Goal: Information Seeking & Learning: Learn about a topic

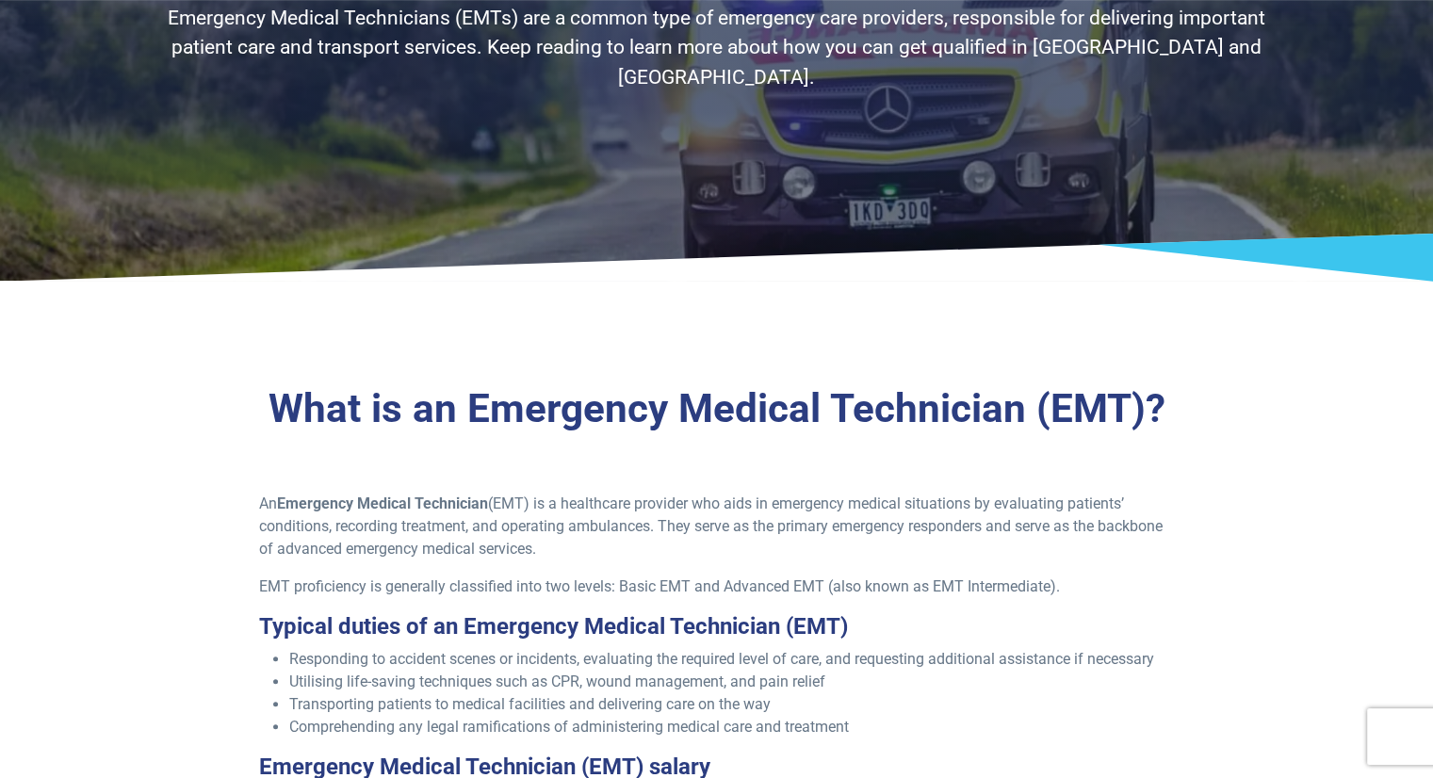
scroll to position [283, 0]
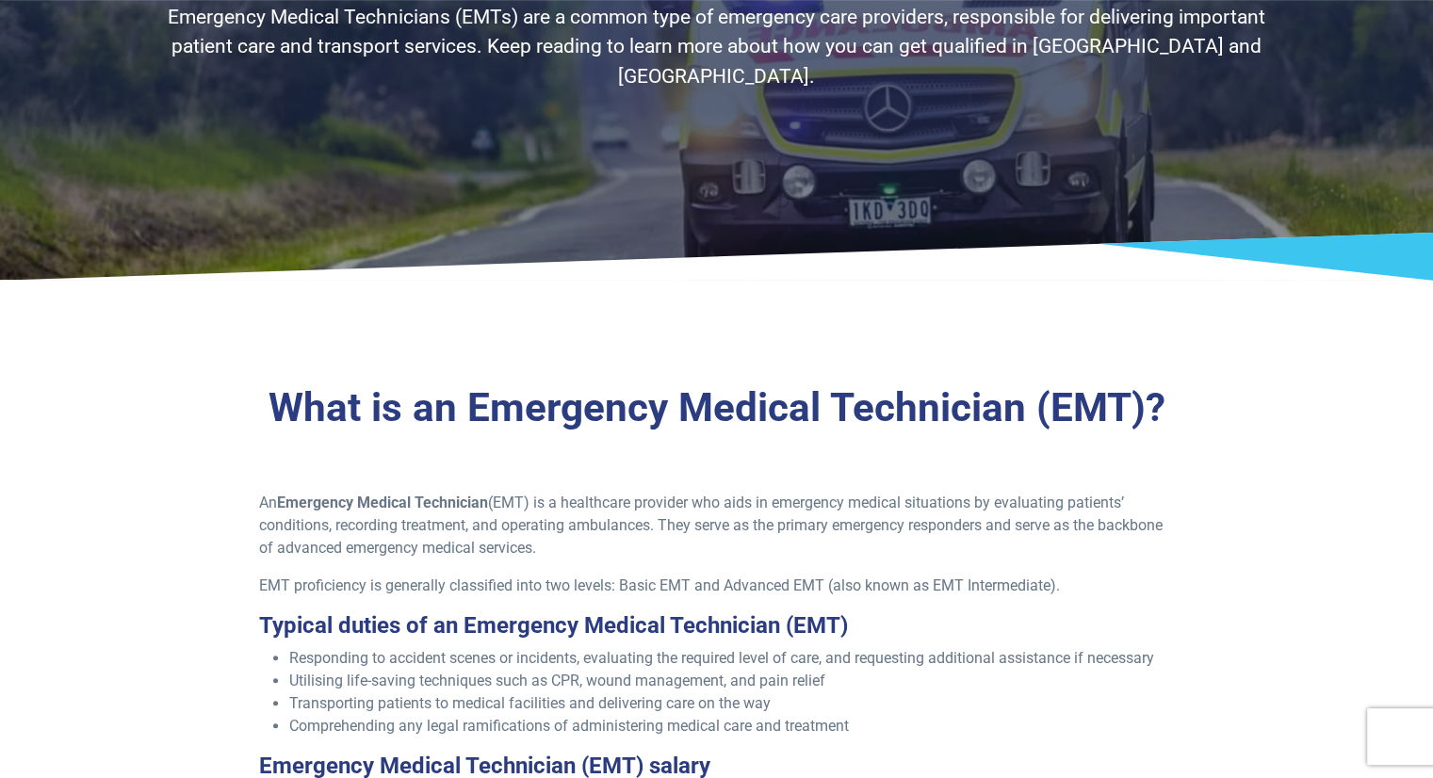
drag, startPoint x: 773, startPoint y: 498, endPoint x: 789, endPoint y: 547, distance: 51.5
click at [789, 547] on p "An Emergency Medical Technician (EMT) is a healthcare provider who aids in emer…" at bounding box center [716, 526] width 915 height 68
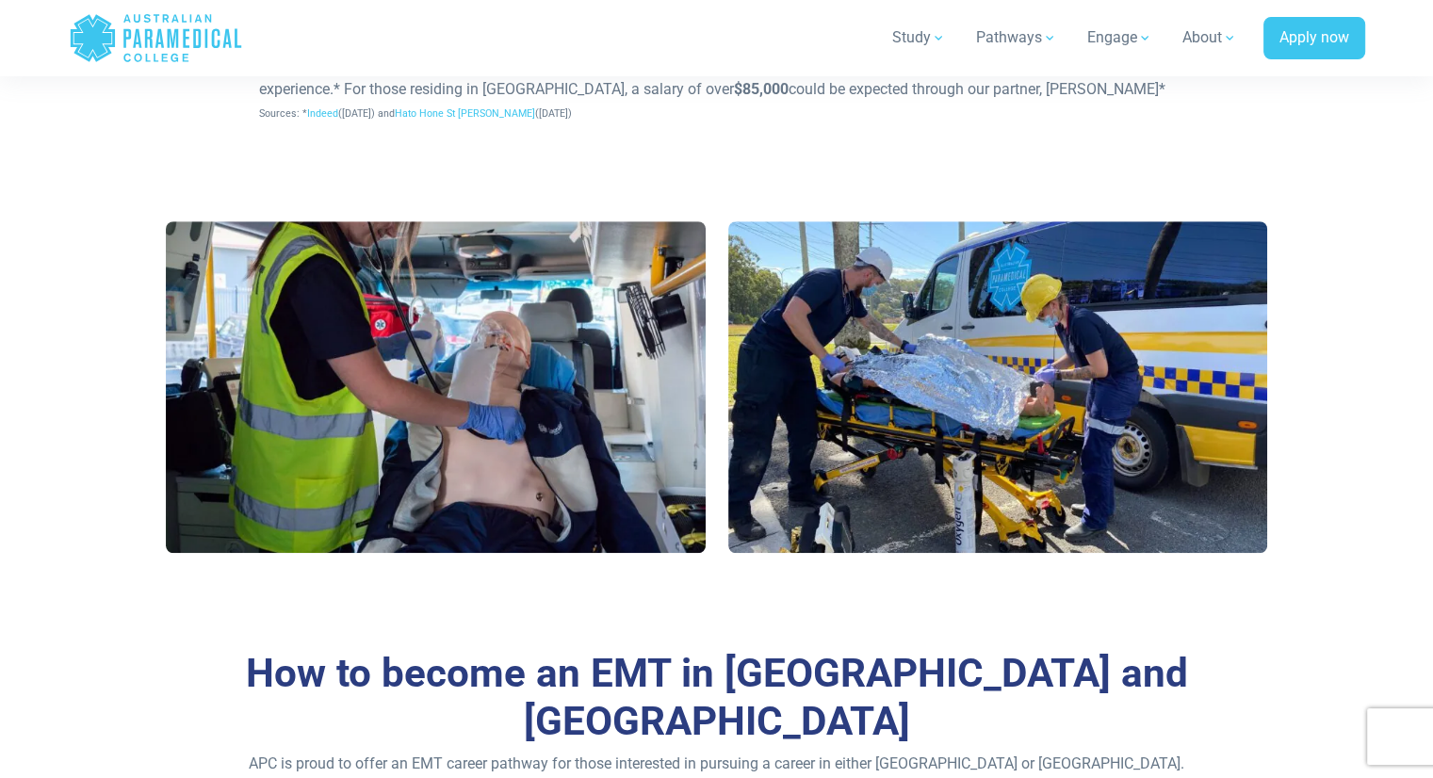
scroll to position [1225, 0]
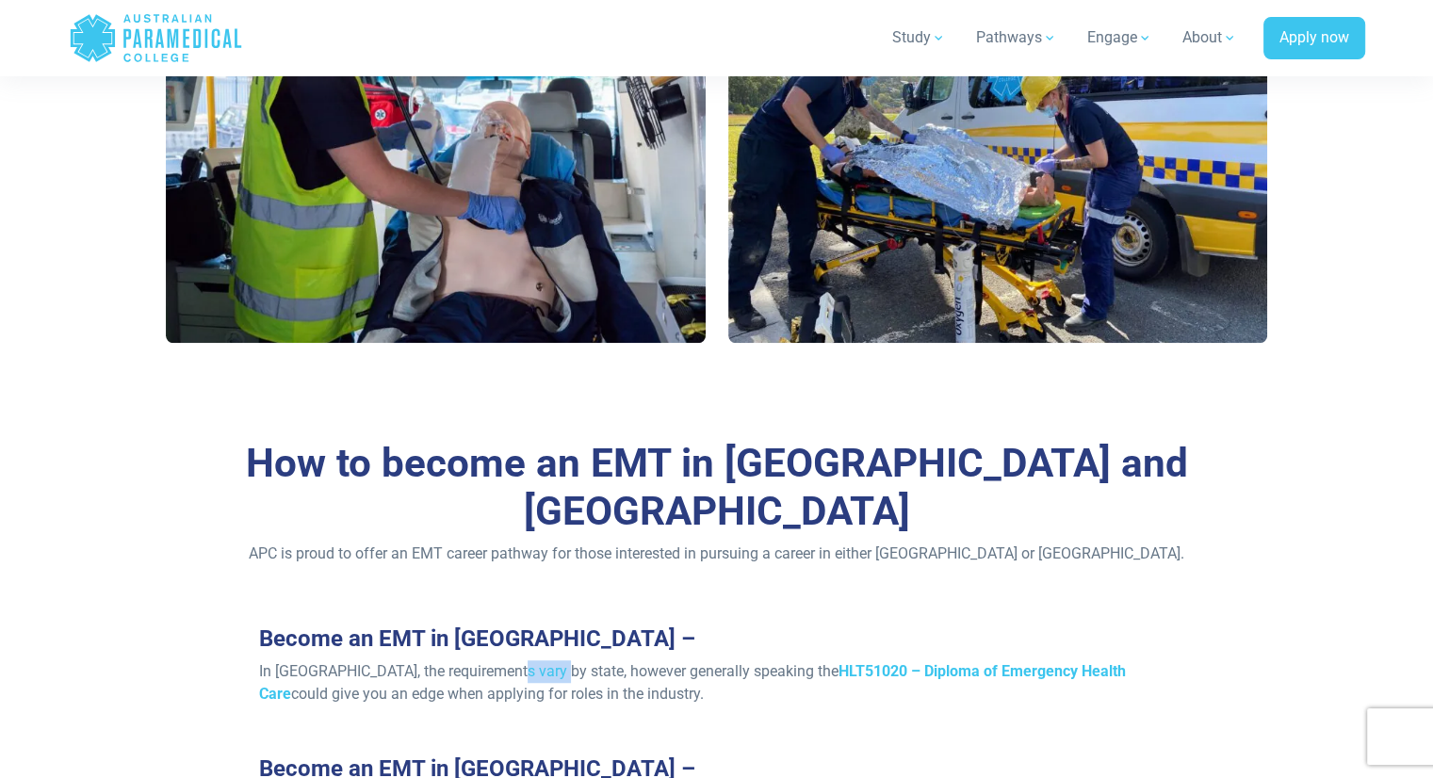
drag, startPoint x: 498, startPoint y: 622, endPoint x: 542, endPoint y: 620, distance: 44.3
click at [542, 661] on p "In Australia, the requirements vary by state, however generally speaking the HL…" at bounding box center [716, 683] width 915 height 45
drag, startPoint x: 418, startPoint y: 646, endPoint x: 534, endPoint y: 672, distance: 118.7
click at [525, 672] on div "Become an EMT in Australia – In Australia, the requirements vary by state, howe…" at bounding box center [717, 749] width 938 height 247
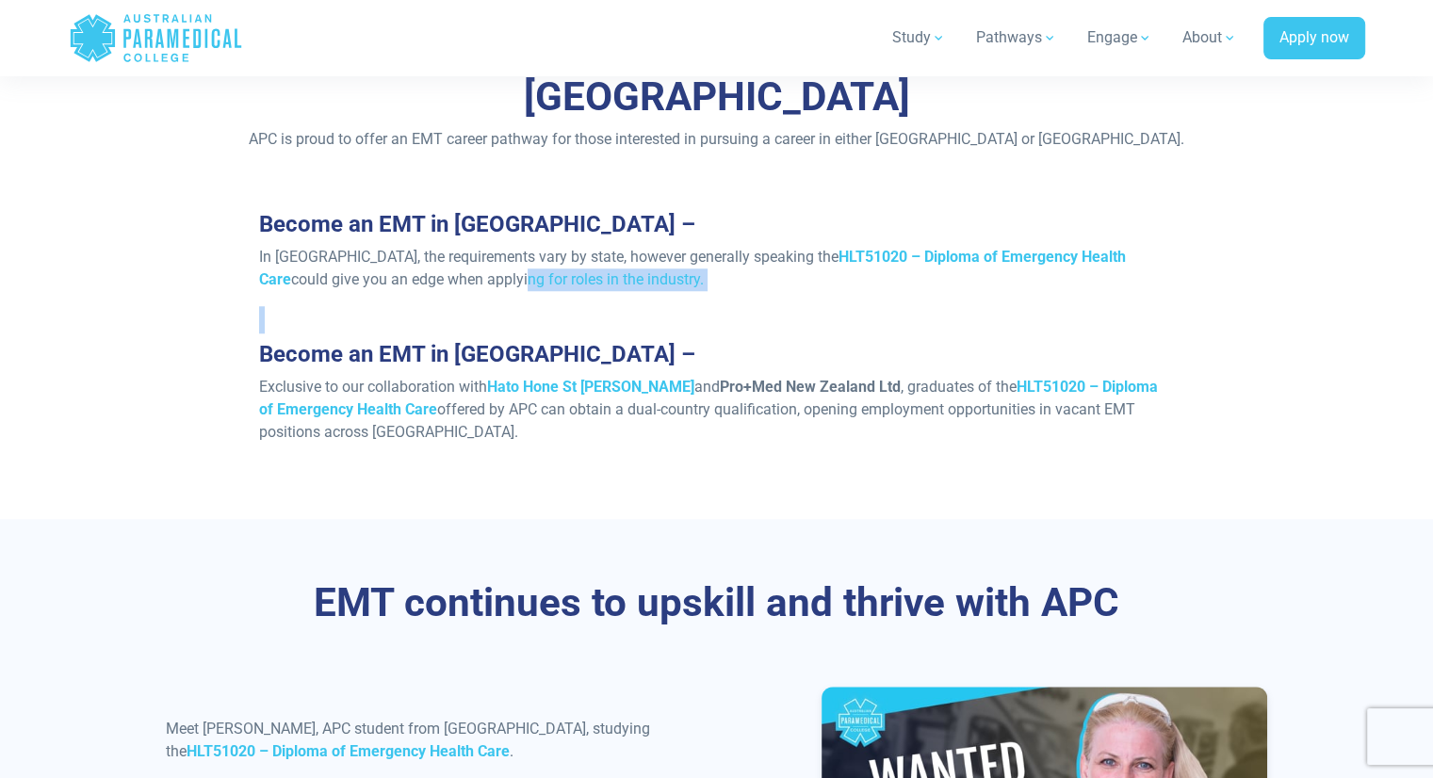
scroll to position [1790, 0]
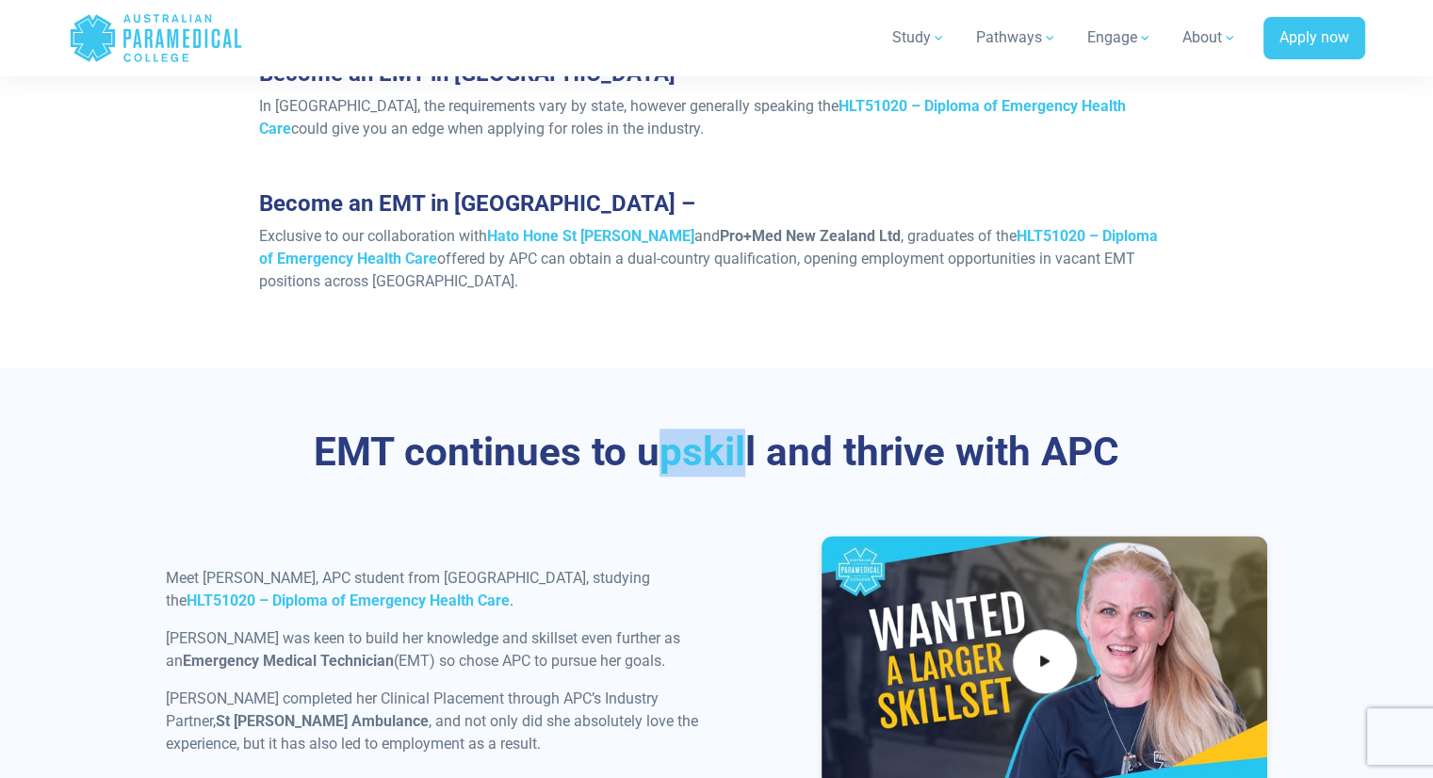
drag, startPoint x: 676, startPoint y: 416, endPoint x: 746, endPoint y: 412, distance: 70.8
click at [746, 429] on h3 "EMT continues to upskill and thrive with APC" at bounding box center [717, 453] width 1102 height 48
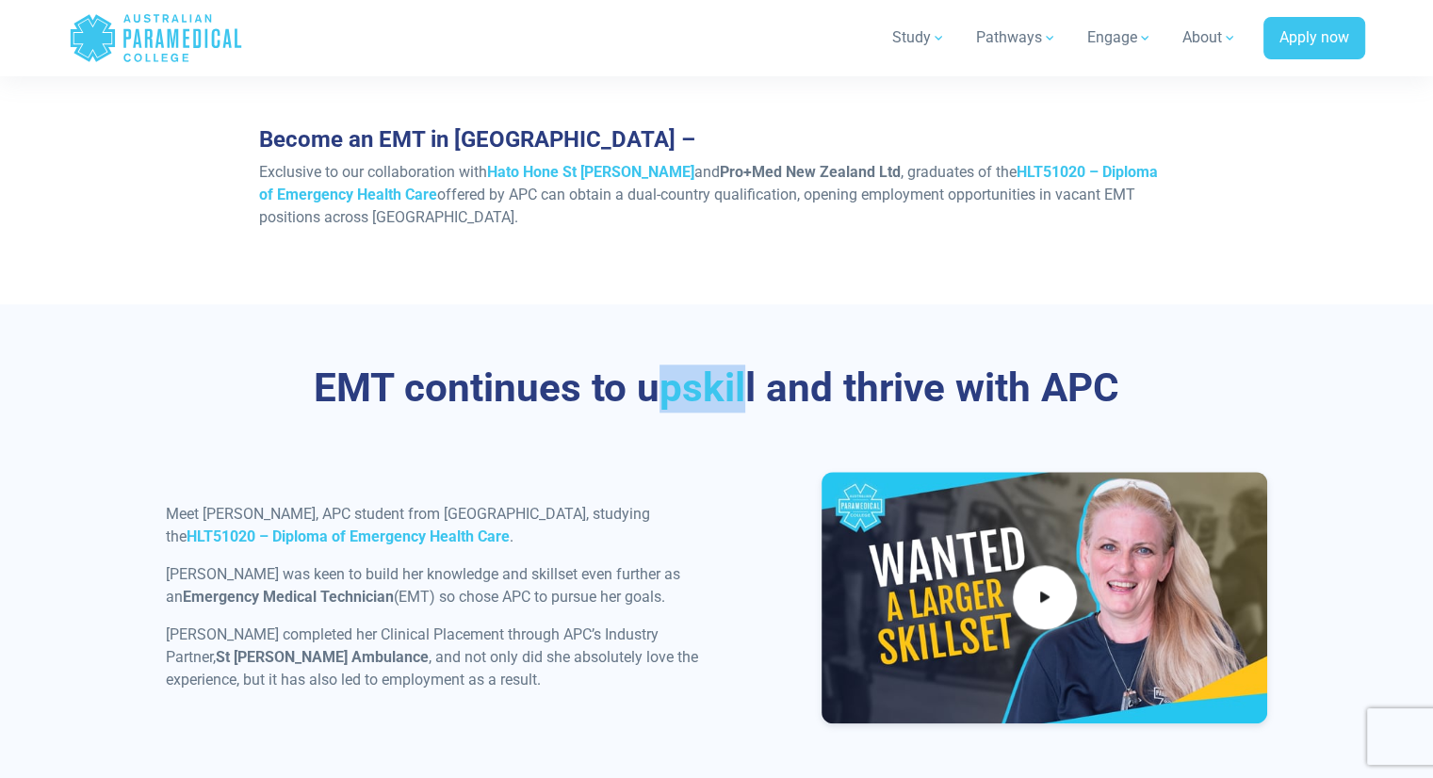
scroll to position [1884, 0]
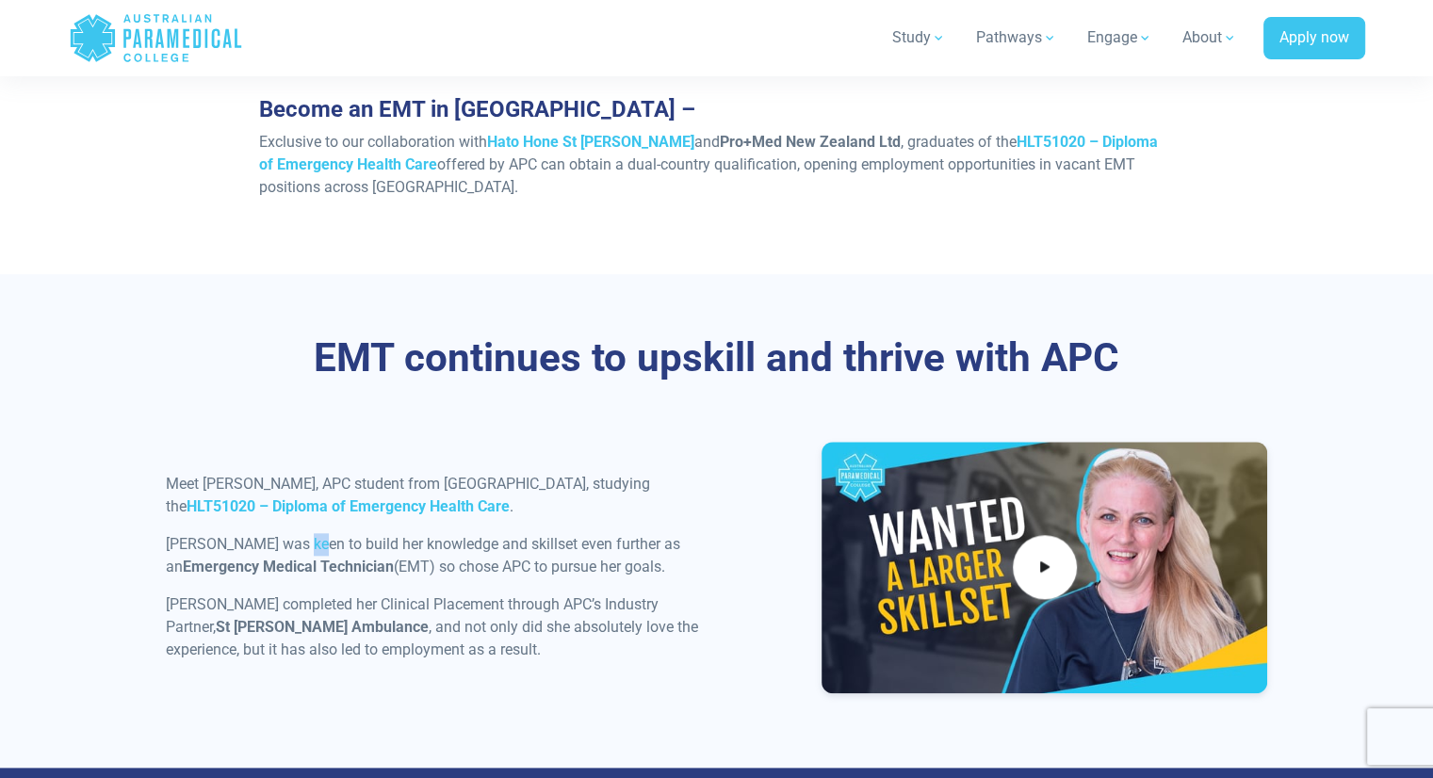
drag, startPoint x: 293, startPoint y: 492, endPoint x: 309, endPoint y: 506, distance: 21.4
click at [309, 533] on p "Rachel was keen to build her knowledge and skillset even further as an Emergenc…" at bounding box center [436, 555] width 540 height 45
drag, startPoint x: 272, startPoint y: 548, endPoint x: 588, endPoint y: 563, distance: 316.0
click at [588, 594] on p "Rachel completed her Clinical Placement through APC’s Industry Partner, St John…" at bounding box center [436, 628] width 540 height 68
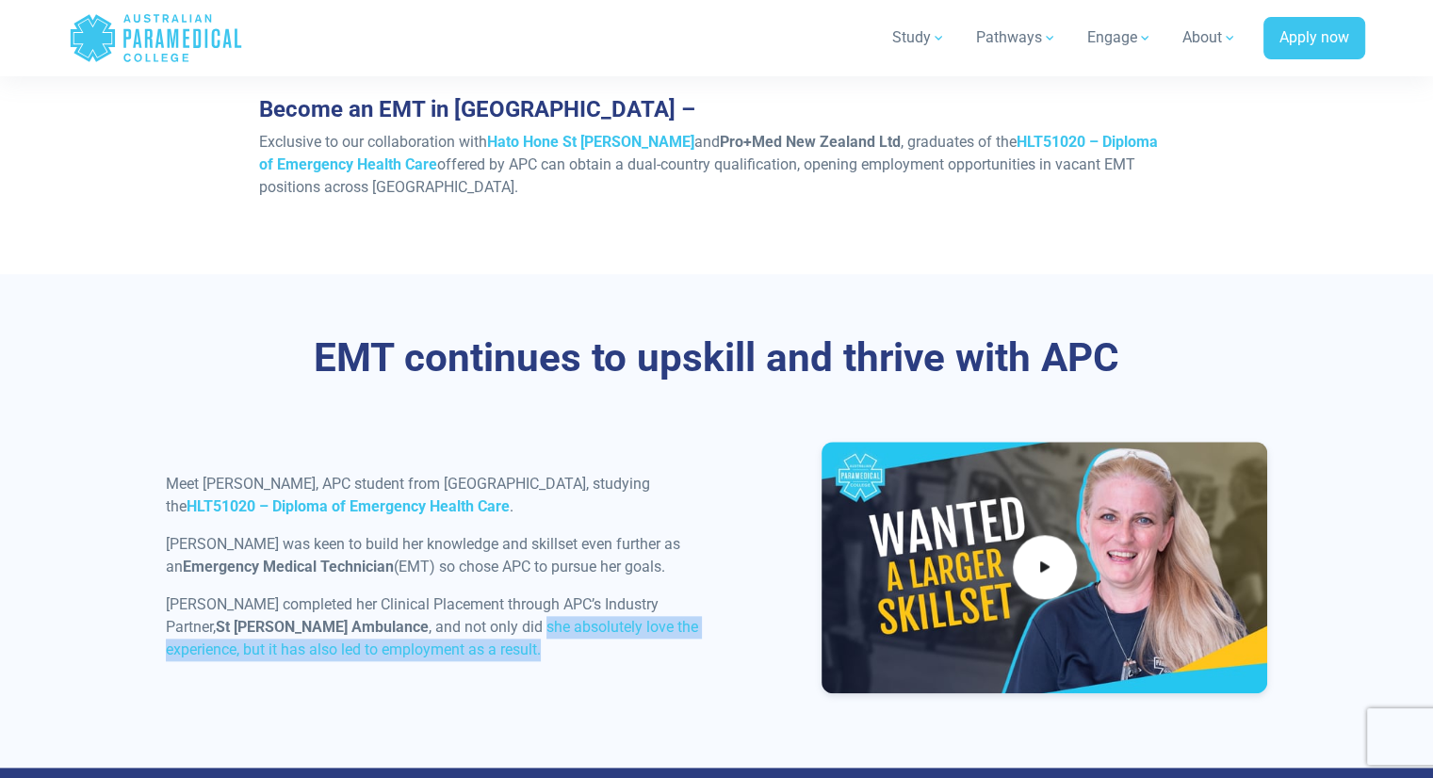
drag, startPoint x: 405, startPoint y: 583, endPoint x: 423, endPoint y: 603, distance: 26.7
click at [423, 603] on p "Rachel completed her Clinical Placement through APC’s Industry Partner, St John…" at bounding box center [436, 628] width 540 height 68
click at [547, 661] on div "EMT continues to upskill and thrive with APC Meet Rachel, APC student from WA, …" at bounding box center [716, 521] width 1319 height 494
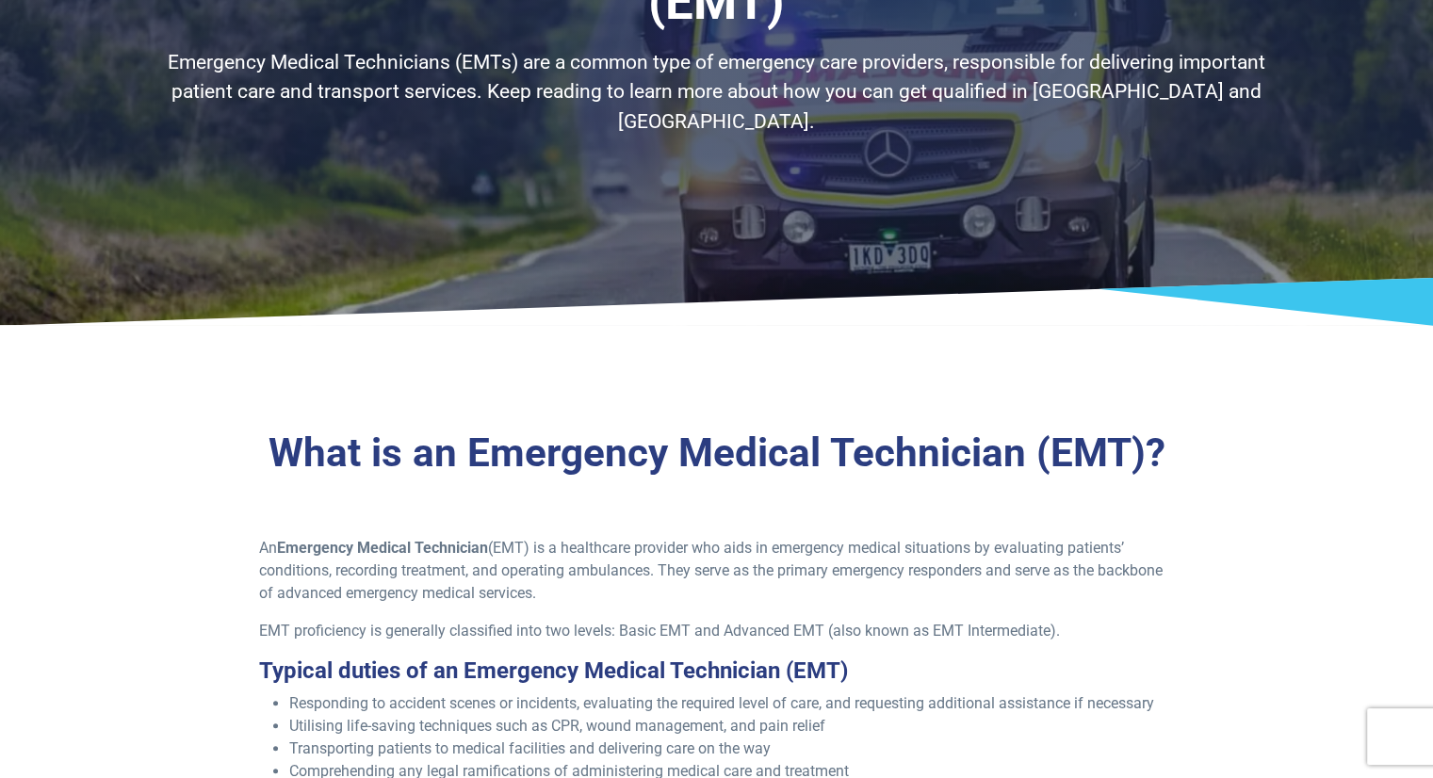
scroll to position [0, 0]
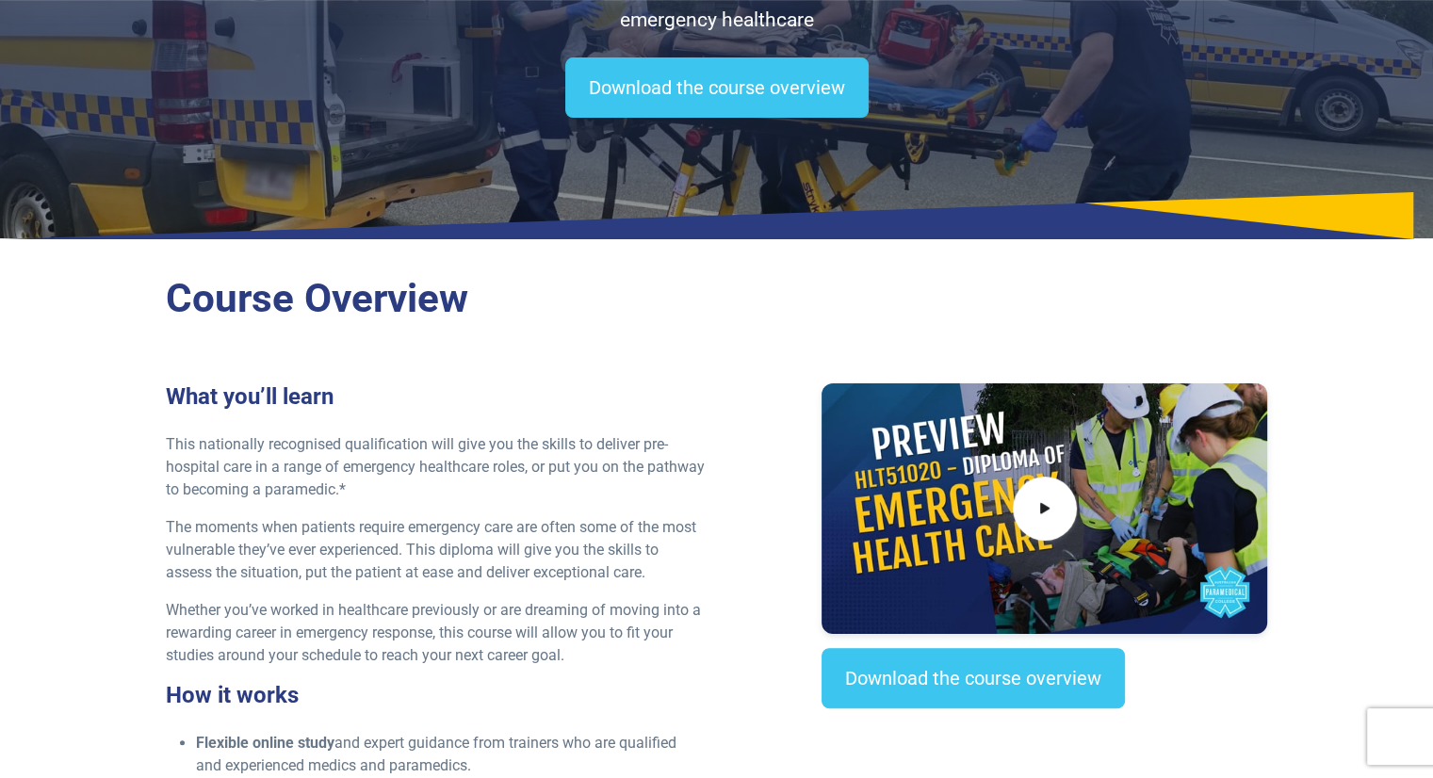
scroll to position [377, 0]
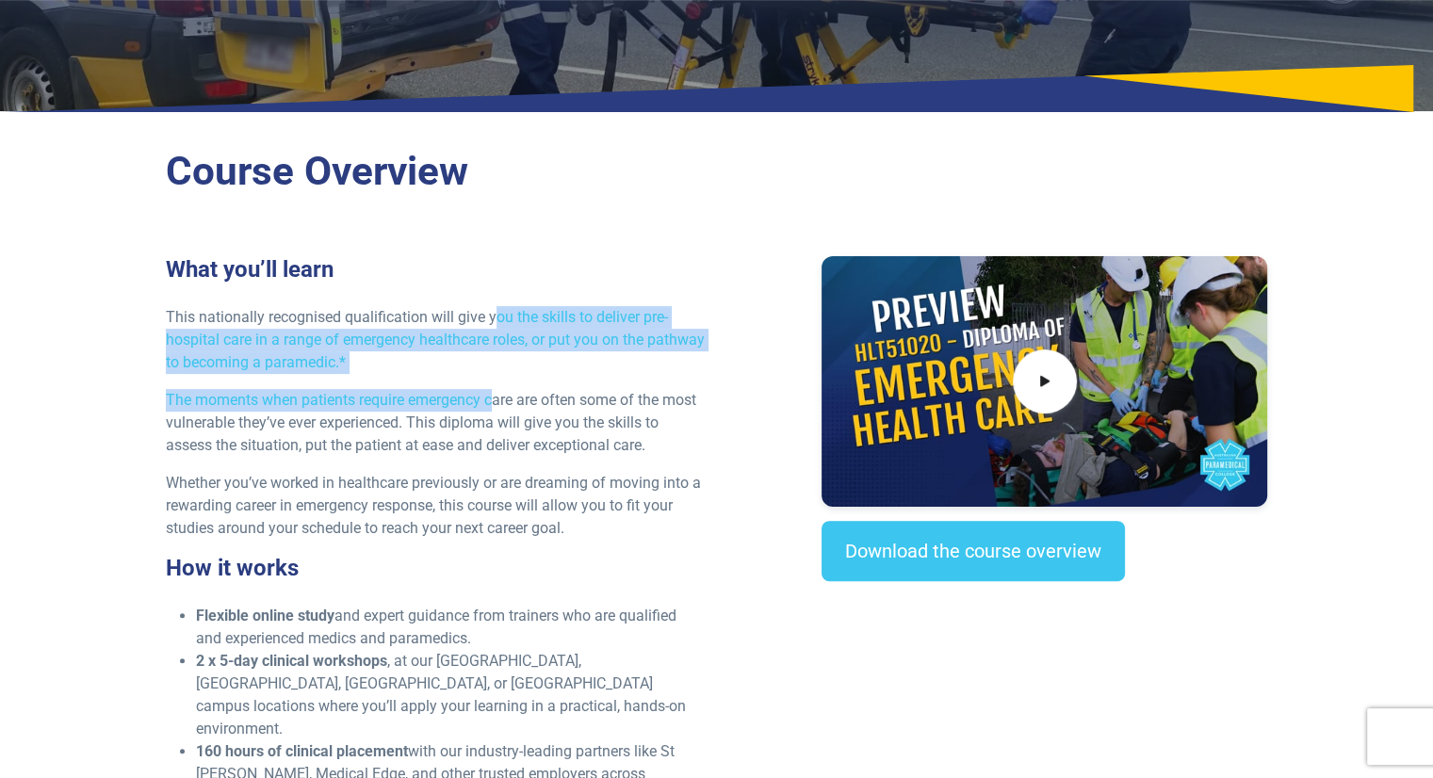
drag, startPoint x: 500, startPoint y: 321, endPoint x: 499, endPoint y: 383, distance: 61.3
click at [499, 383] on div "What you’ll learn This nationally recognised qualification will give you the sk…" at bounding box center [436, 623] width 563 height 734
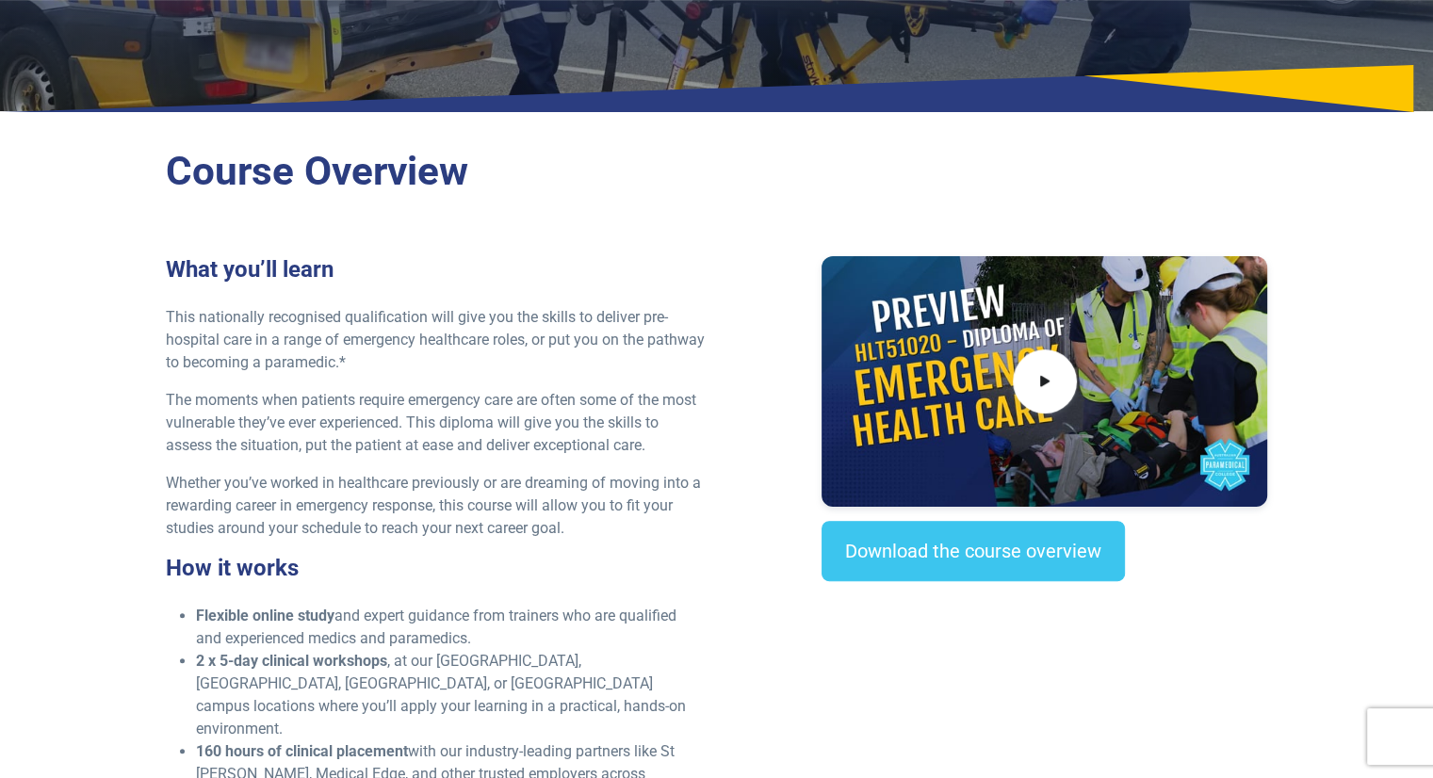
click at [404, 486] on p "Whether you’ve worked in healthcare previously or are dreaming of moving into a…" at bounding box center [436, 506] width 540 height 68
drag, startPoint x: 392, startPoint y: 361, endPoint x: 366, endPoint y: 373, distance: 29.1
click at [366, 373] on p "This nationally recognised qualification will give you the skills to deliver pr…" at bounding box center [436, 340] width 540 height 68
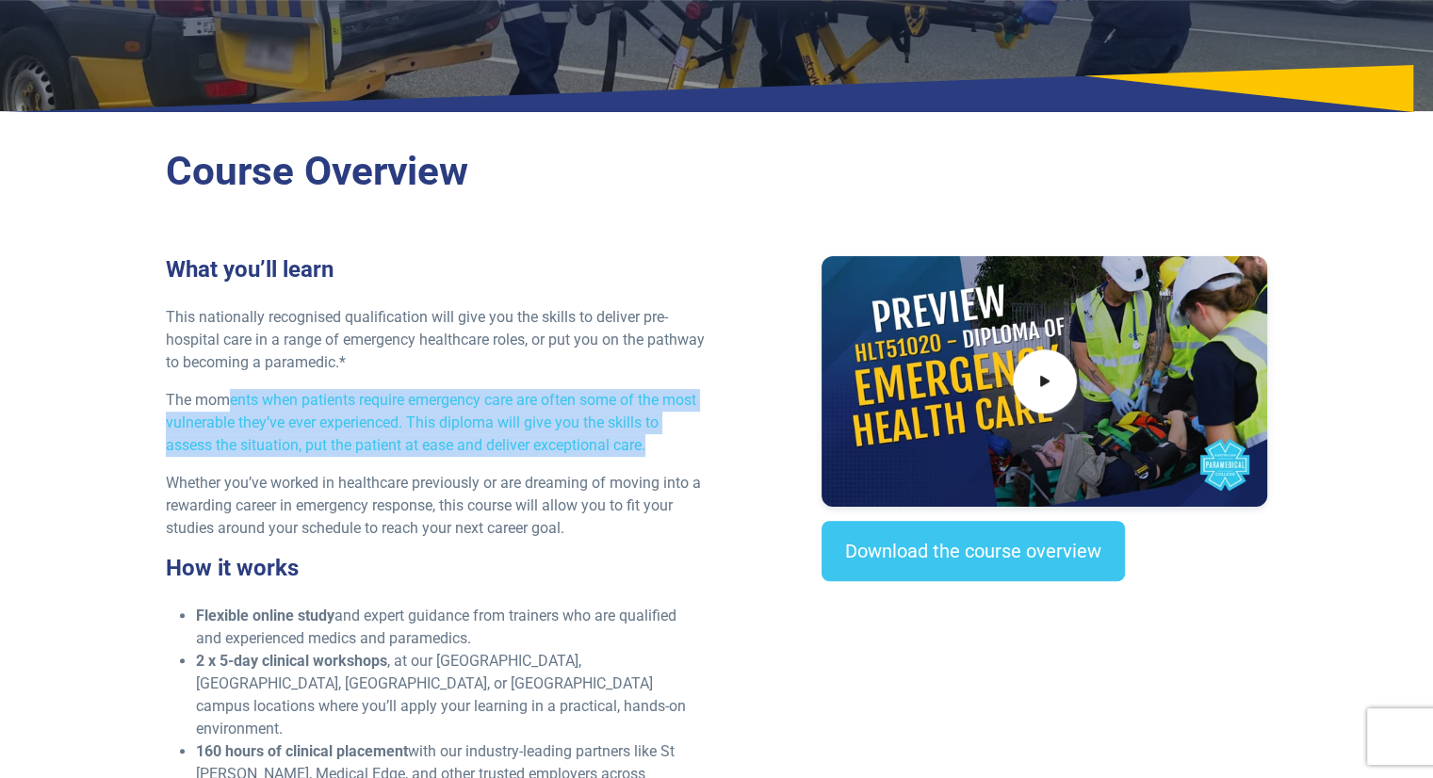
drag, startPoint x: 229, startPoint y: 400, endPoint x: 662, endPoint y: 449, distance: 436.2
click at [662, 449] on p "The moments when patients require emergency care are often some of the most vul…" at bounding box center [436, 423] width 540 height 68
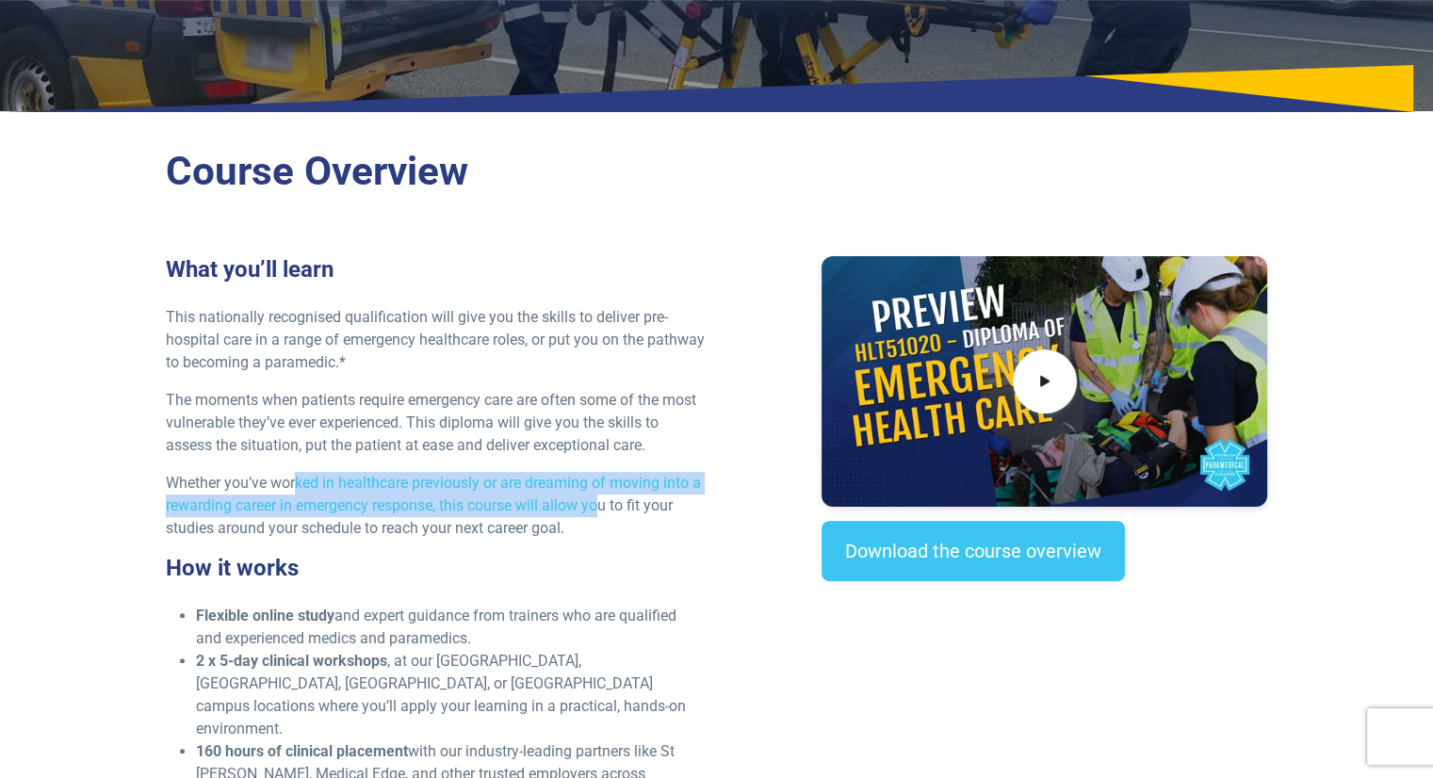
drag, startPoint x: 294, startPoint y: 480, endPoint x: 599, endPoint y: 498, distance: 305.9
click at [599, 498] on p "Whether you’ve worked in healthcare previously or are dreaming of moving into a…" at bounding box center [436, 506] width 540 height 68
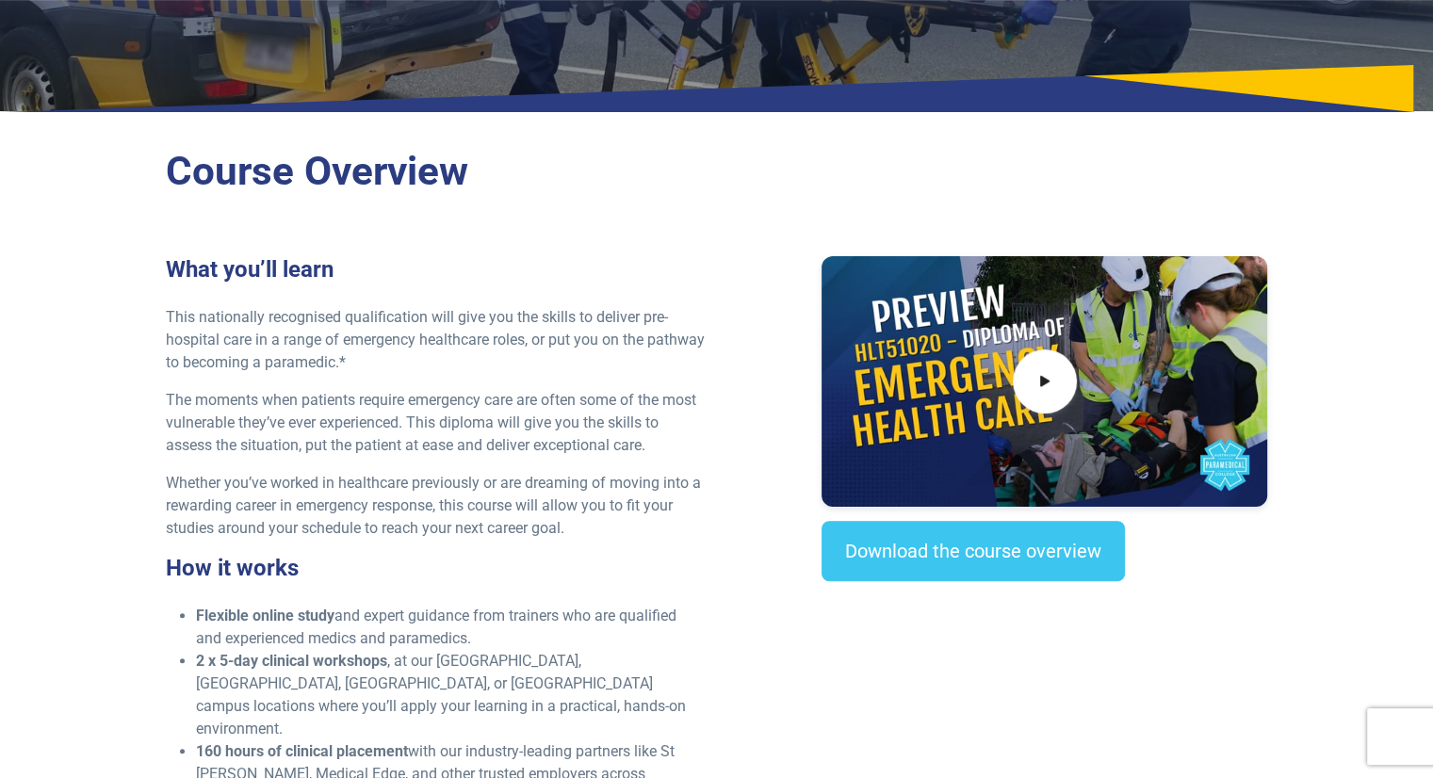
click at [612, 549] on div "What you’ll learn This nationally recognised qualification will give you the sk…" at bounding box center [436, 623] width 563 height 734
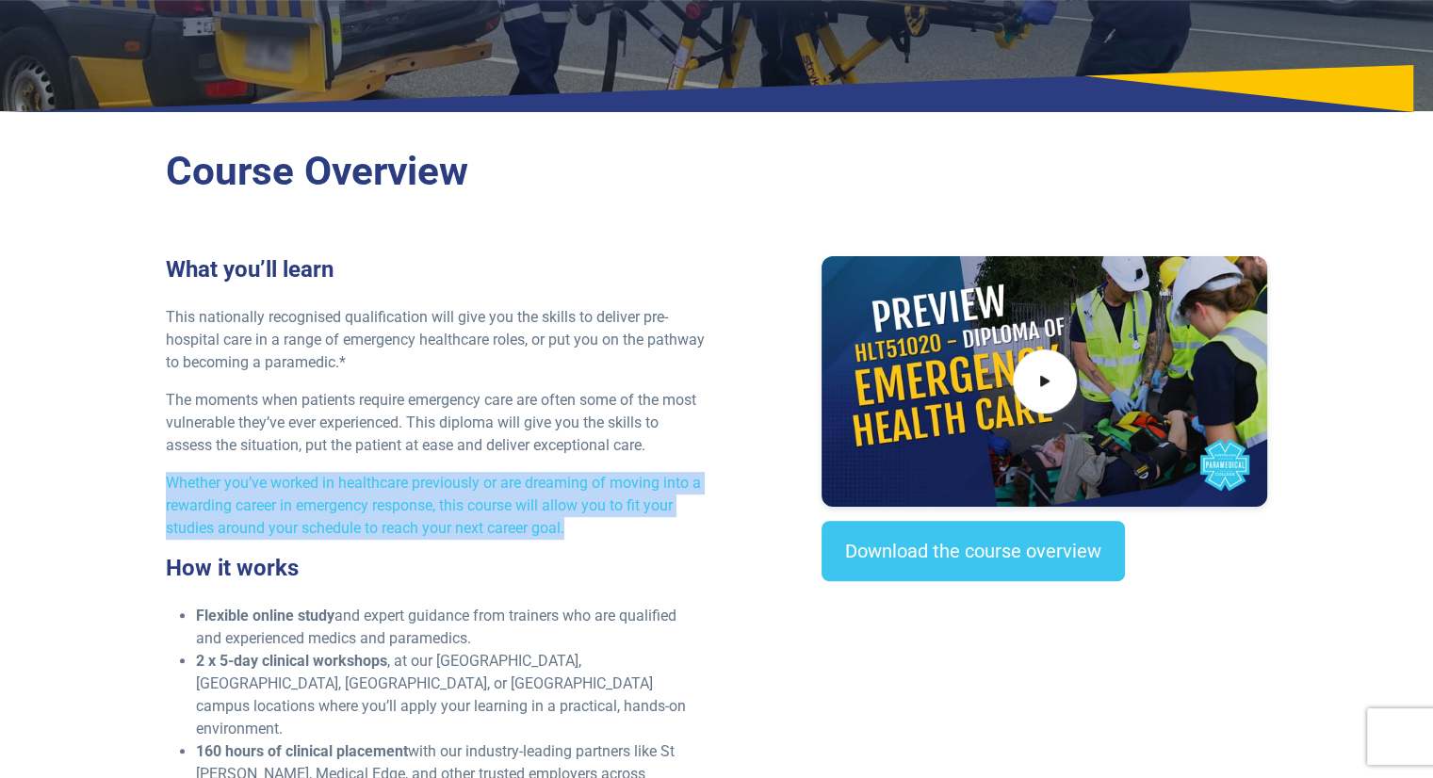
drag, startPoint x: 565, startPoint y: 522, endPoint x: 162, endPoint y: 485, distance: 405.0
click at [162, 485] on div "What you’ll learn This nationally recognised qualification will give you the sk…" at bounding box center [436, 623] width 563 height 734
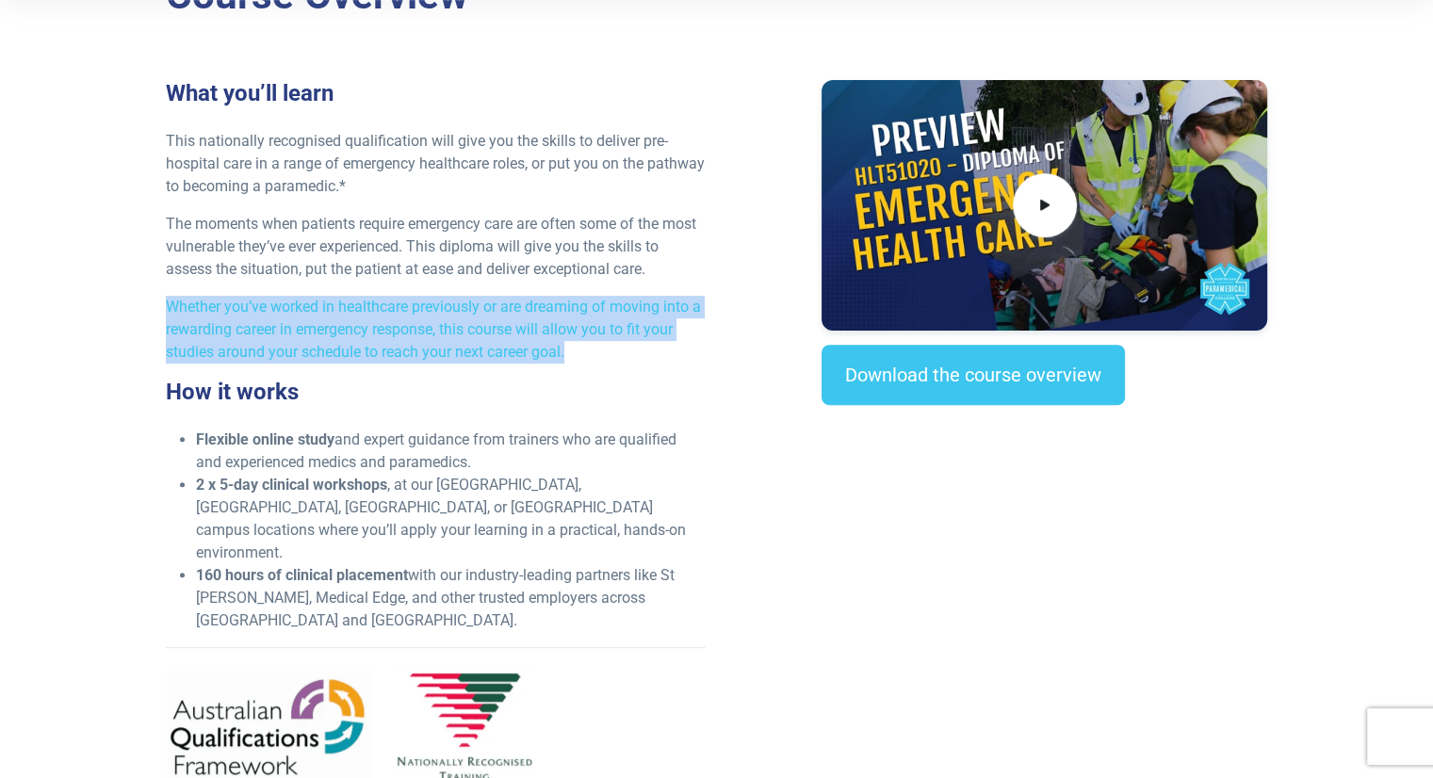
scroll to position [565, 0]
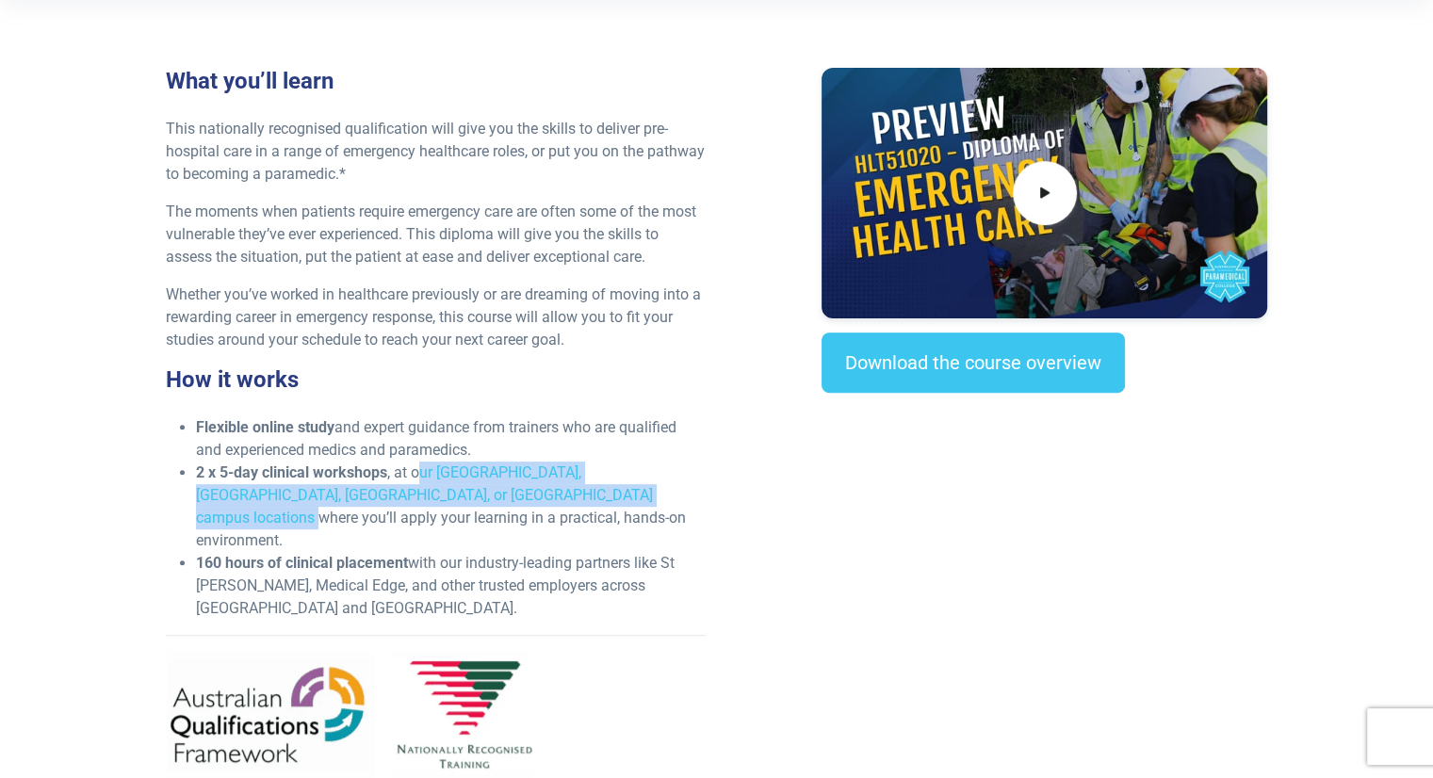
drag, startPoint x: 419, startPoint y: 472, endPoint x: 560, endPoint y: 491, distance: 141.7
click at [560, 491] on li "2 x 5-day clinical workshops , at our [GEOGRAPHIC_DATA], [GEOGRAPHIC_DATA], [GE…" at bounding box center [451, 507] width 510 height 90
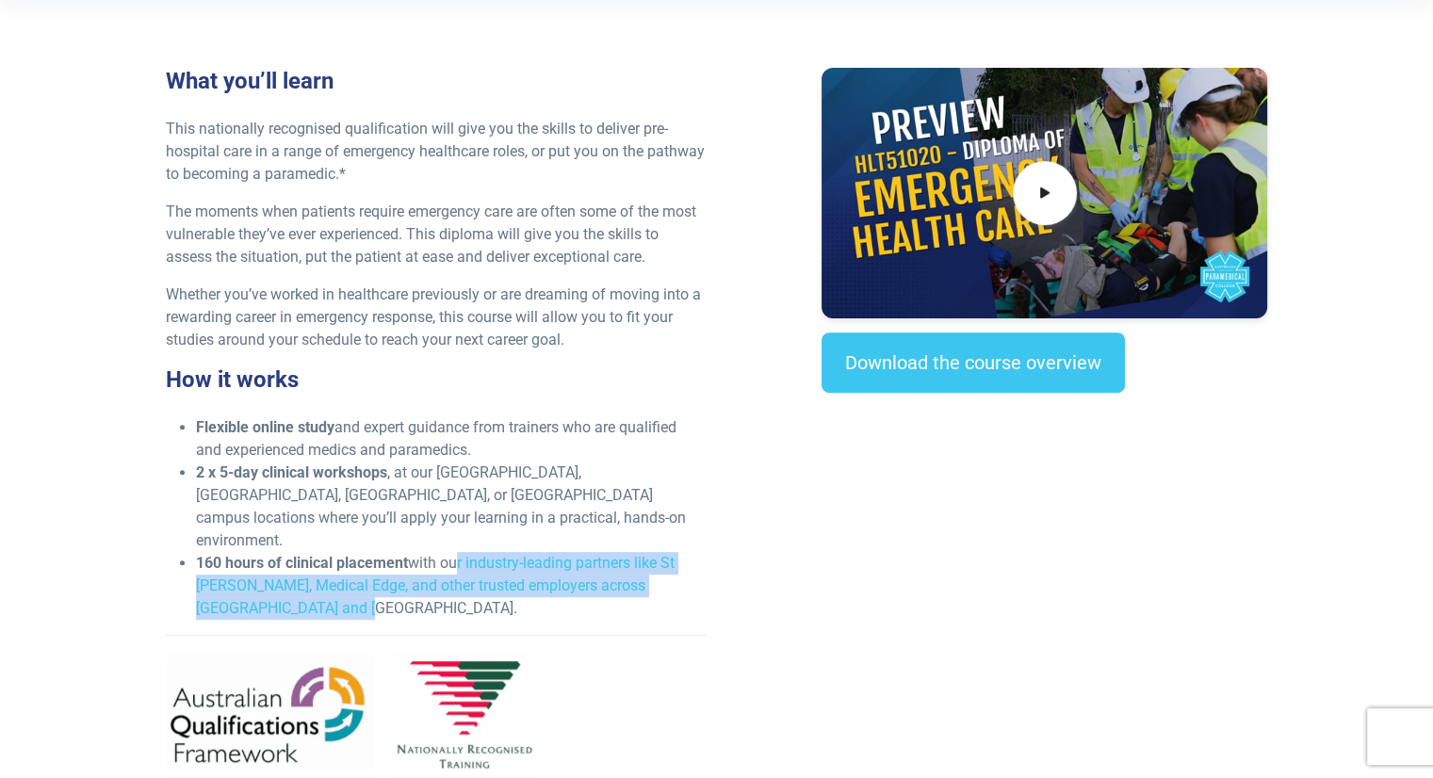
drag, startPoint x: 460, startPoint y: 516, endPoint x: 320, endPoint y: 555, distance: 144.7
click at [320, 555] on li "160 hours of clinical placement with our industry-leading partners like [GEOGRA…" at bounding box center [451, 586] width 510 height 68
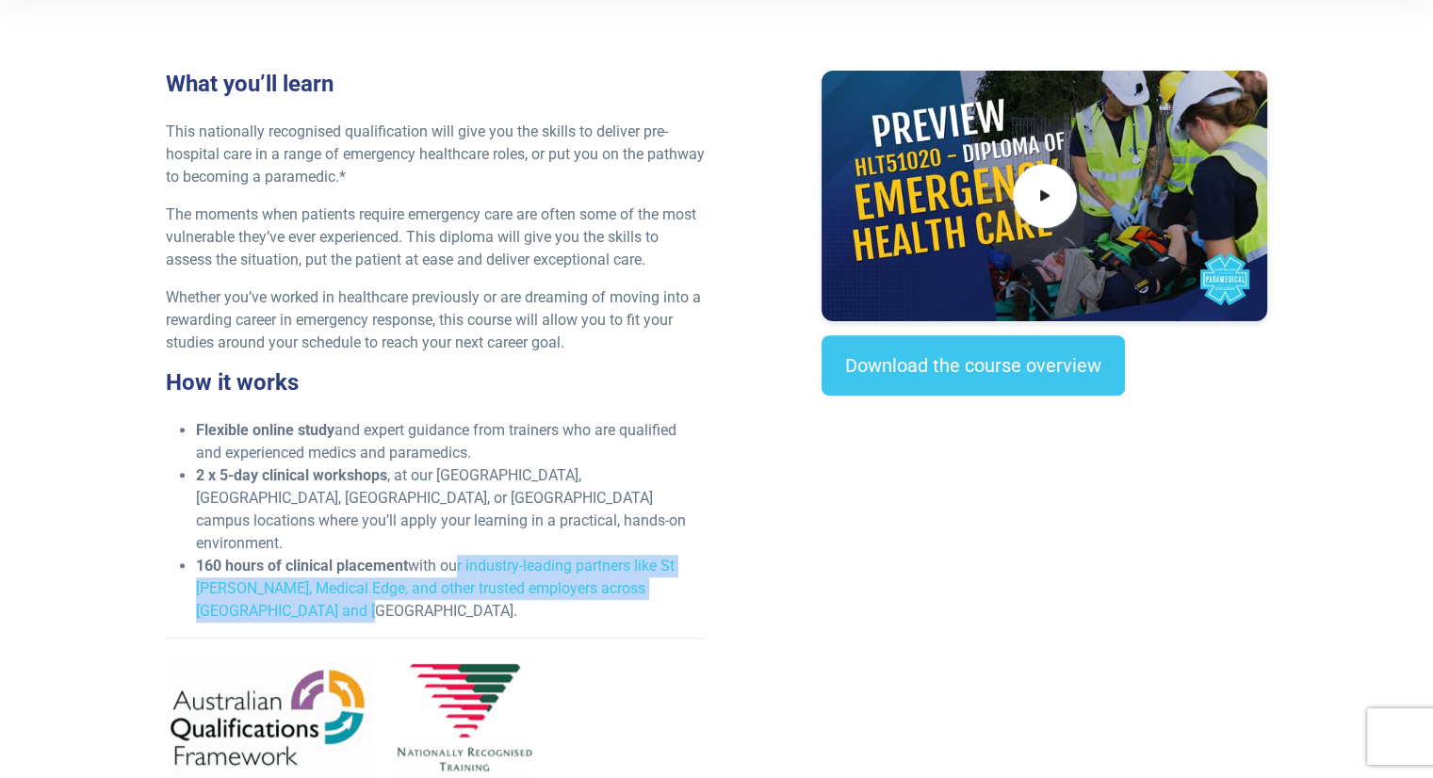
scroll to position [471, 0]
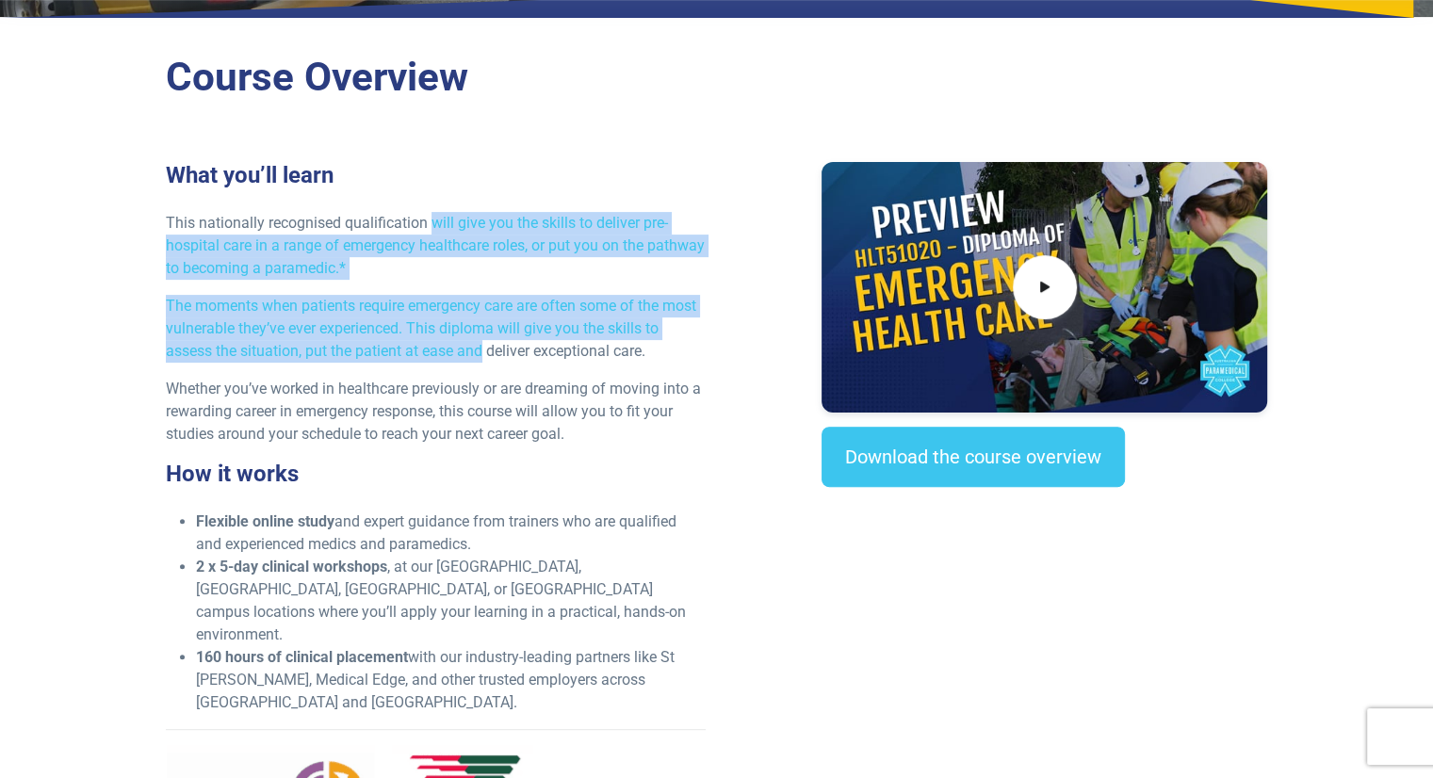
drag, startPoint x: 435, startPoint y: 229, endPoint x: 486, endPoint y: 340, distance: 122.3
click at [481, 340] on div "What you’ll learn This nationally recognised qualification will give you the sk…" at bounding box center [436, 529] width 563 height 734
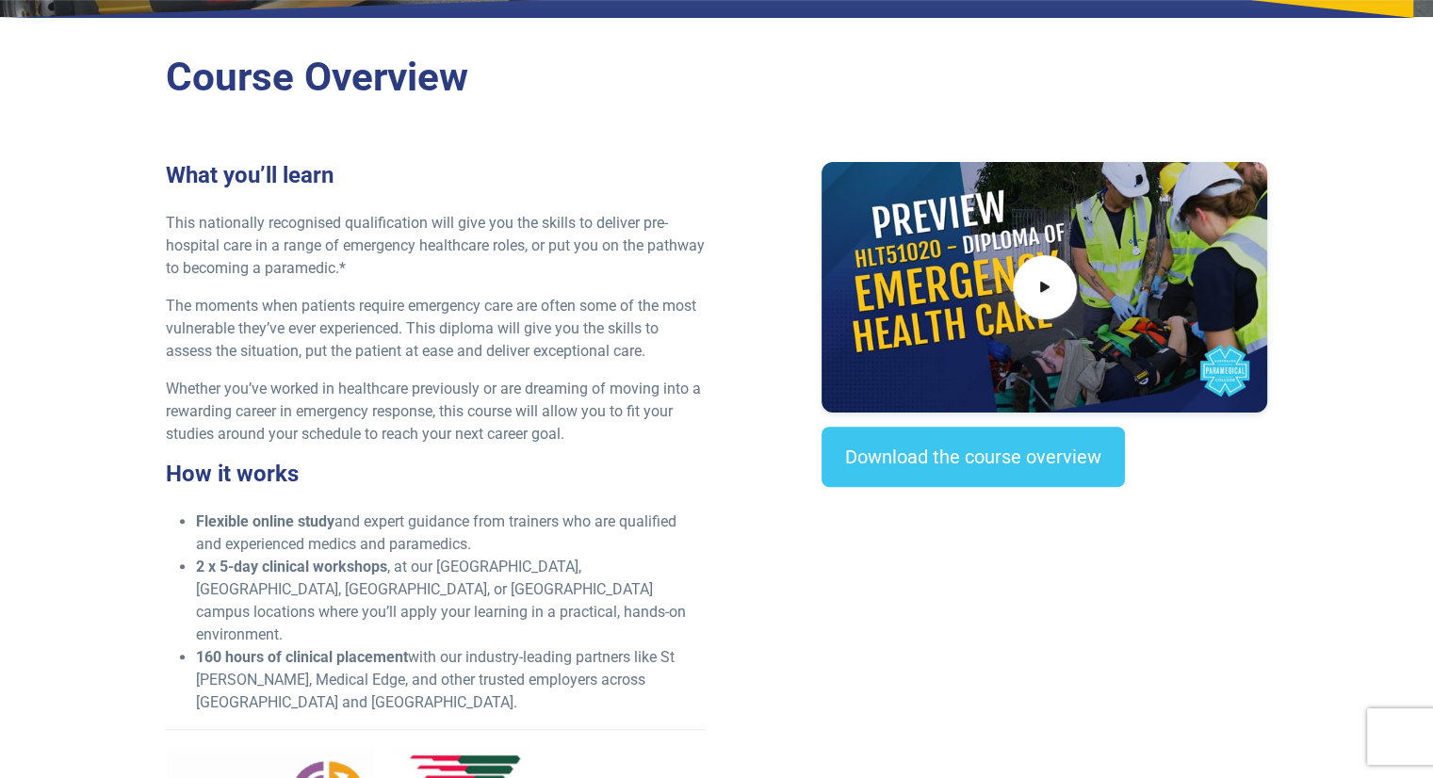
click at [543, 423] on p "Whether you’ve worked in healthcare previously or are dreaming of moving into a…" at bounding box center [436, 412] width 540 height 68
click at [590, 427] on p "Whether you’ve worked in healthcare previously or are dreaming of moving into a…" at bounding box center [436, 412] width 540 height 68
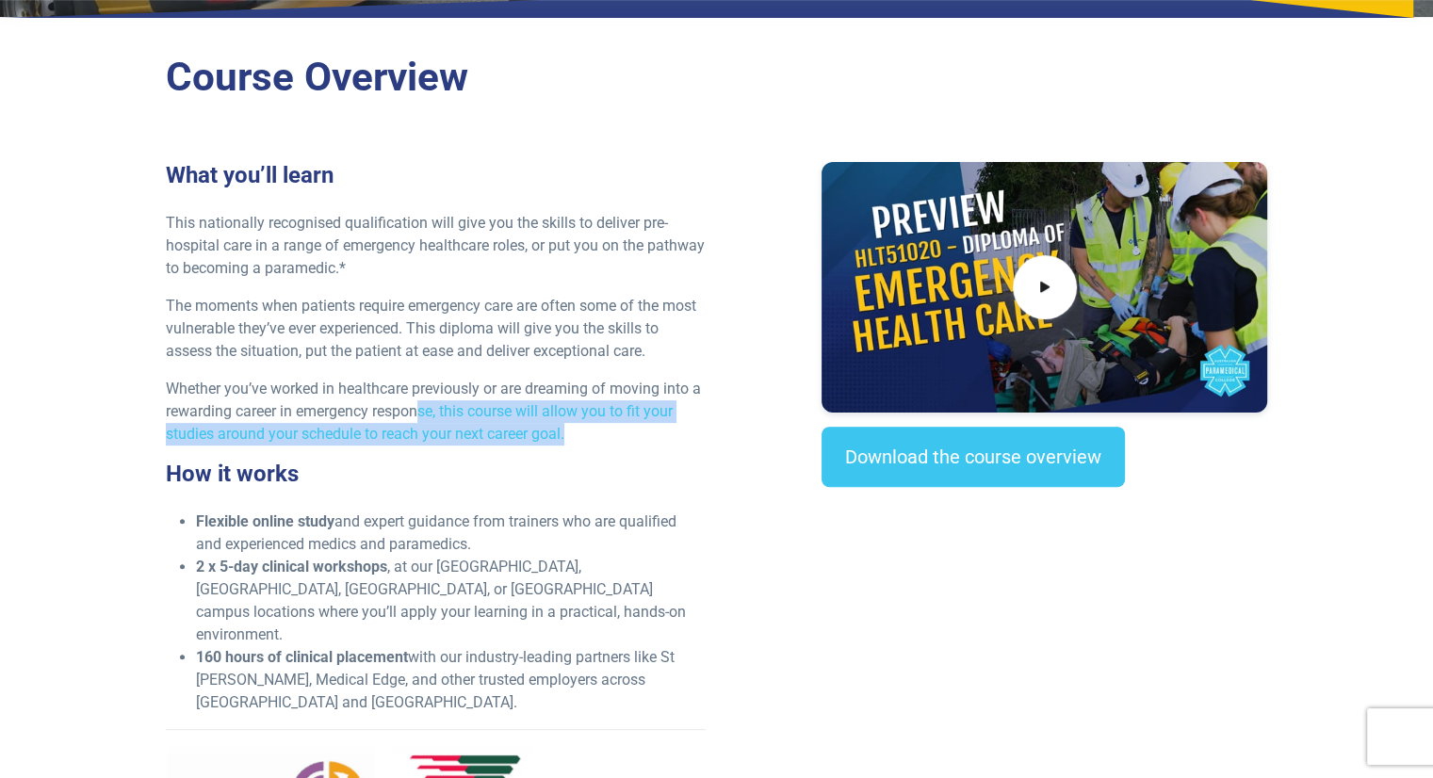
drag, startPoint x: 562, startPoint y: 529, endPoint x: 637, endPoint y: 537, distance: 75.9
click at [637, 537] on li "Flexible online study and expert guidance from trainers who are qualified and e…" at bounding box center [451, 533] width 510 height 45
drag, startPoint x: 693, startPoint y: 545, endPoint x: 758, endPoint y: 435, distance: 126.7
click at [694, 544] on li "Flexible online study and expert guidance from trainers who are qualified and e…" at bounding box center [451, 533] width 510 height 45
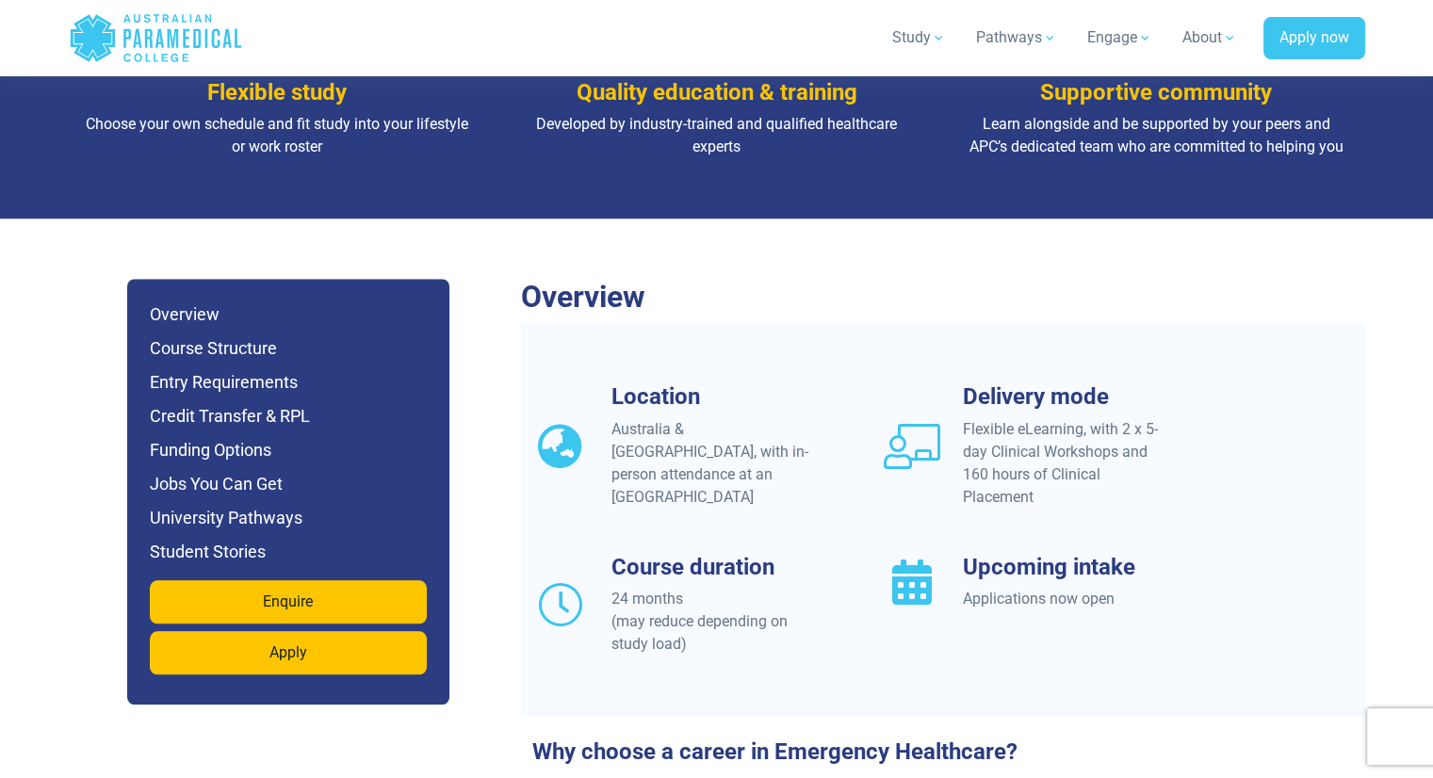
scroll to position [1508, 0]
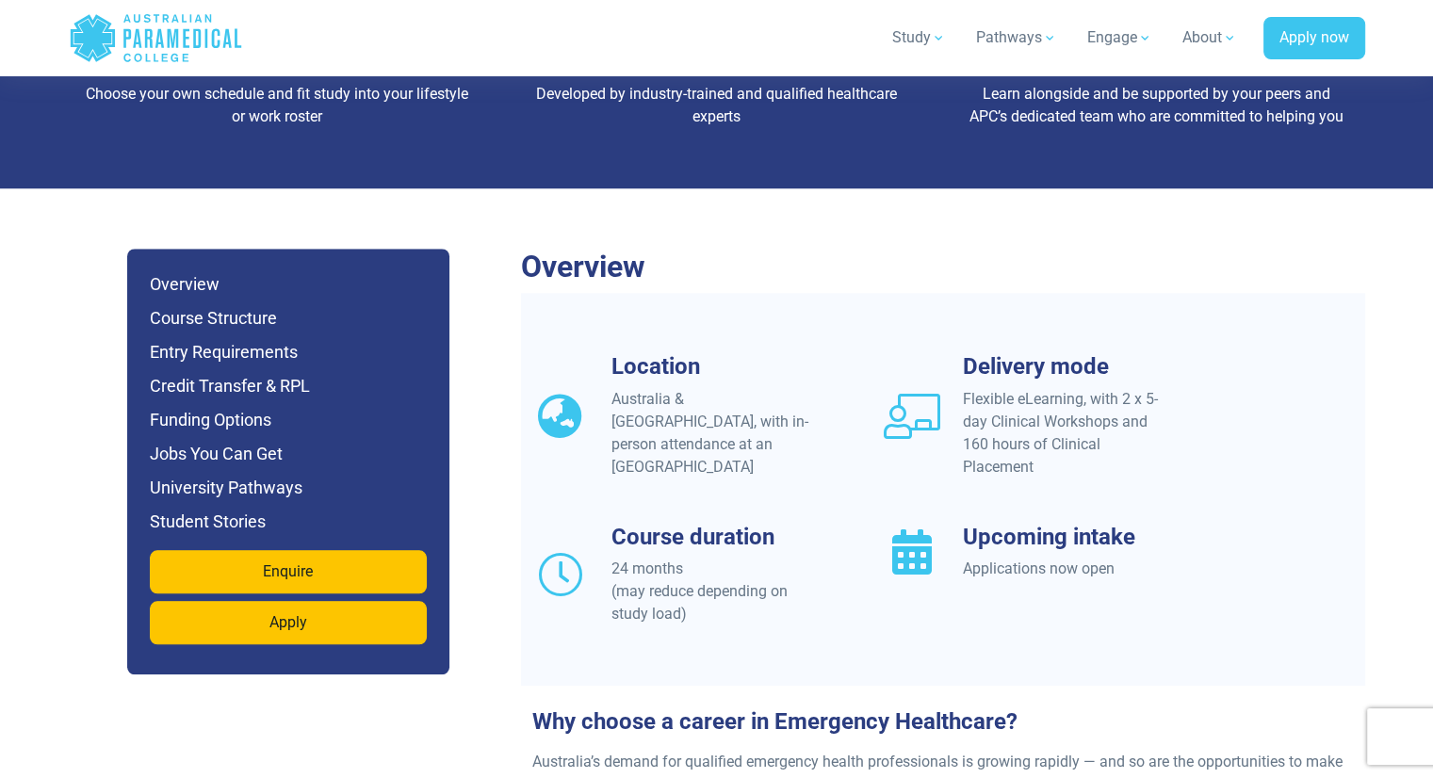
drag, startPoint x: 627, startPoint y: 521, endPoint x: 709, endPoint y: 566, distance: 93.6
click at [709, 566] on div "24 months (may reduce depending on study load)" at bounding box center [714, 592] width 204 height 68
click at [712, 576] on div "24 months (may reduce depending on study load)" at bounding box center [714, 592] width 204 height 68
drag, startPoint x: 695, startPoint y: 574, endPoint x: 615, endPoint y: 523, distance: 94.9
click at [615, 558] on div "24 months (may reduce depending on study load)" at bounding box center [714, 592] width 204 height 68
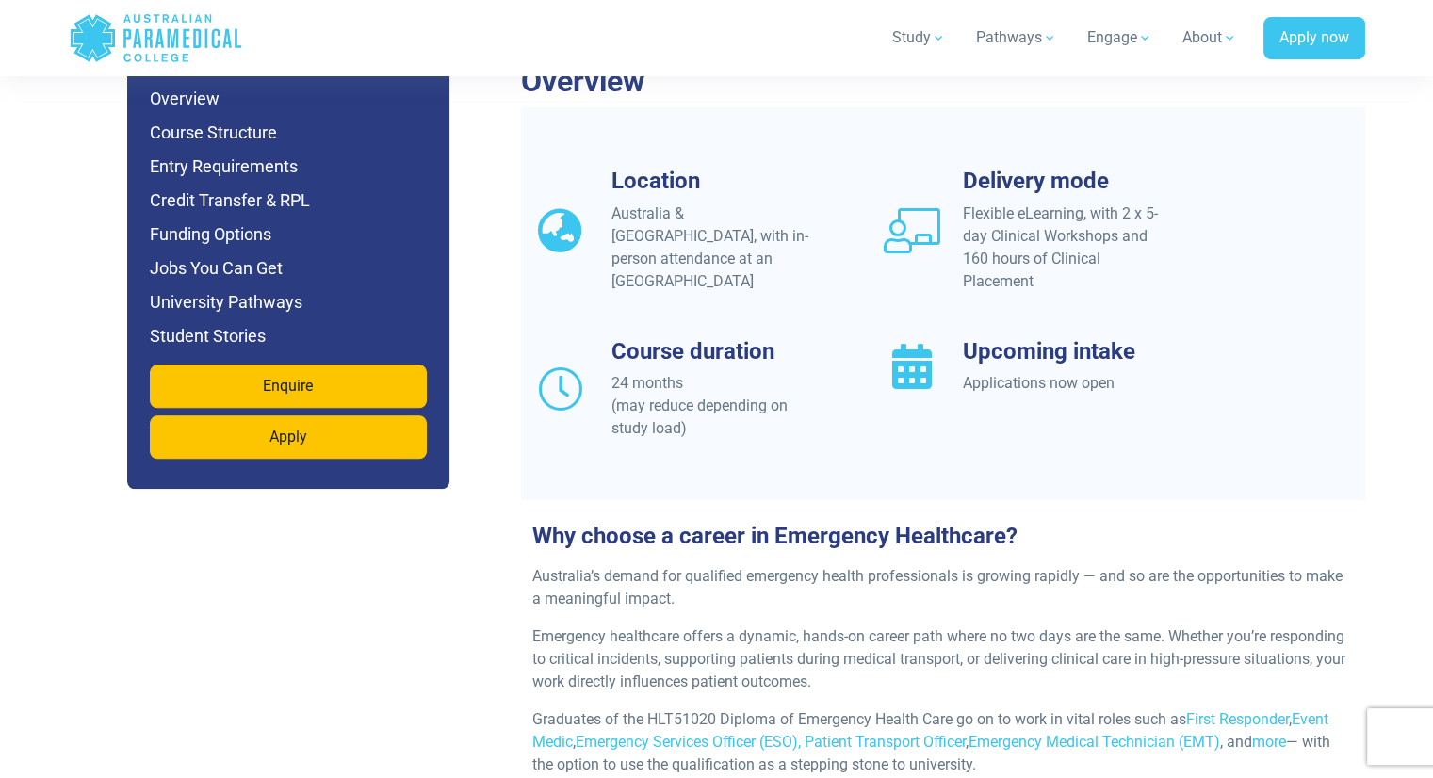
scroll to position [1696, 0]
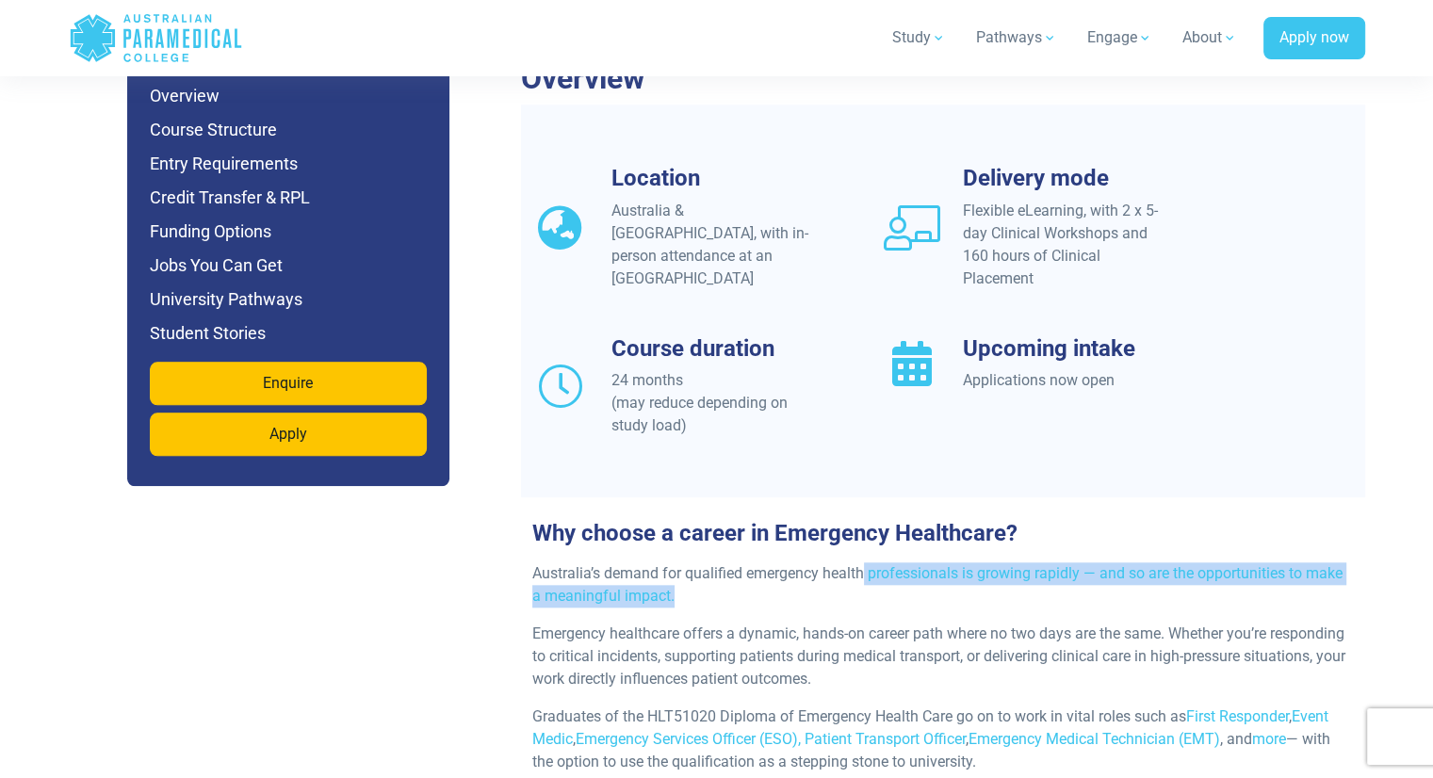
drag, startPoint x: 898, startPoint y: 539, endPoint x: 1061, endPoint y: 544, distance: 163.1
click at [1028, 563] on p "Australia’s demand for qualified emergency health professionals is growing rapi…" at bounding box center [943, 585] width 822 height 45
click at [925, 563] on p "Australia’s demand for qualified emergency health professionals is growing rapi…" at bounding box center [943, 585] width 822 height 45
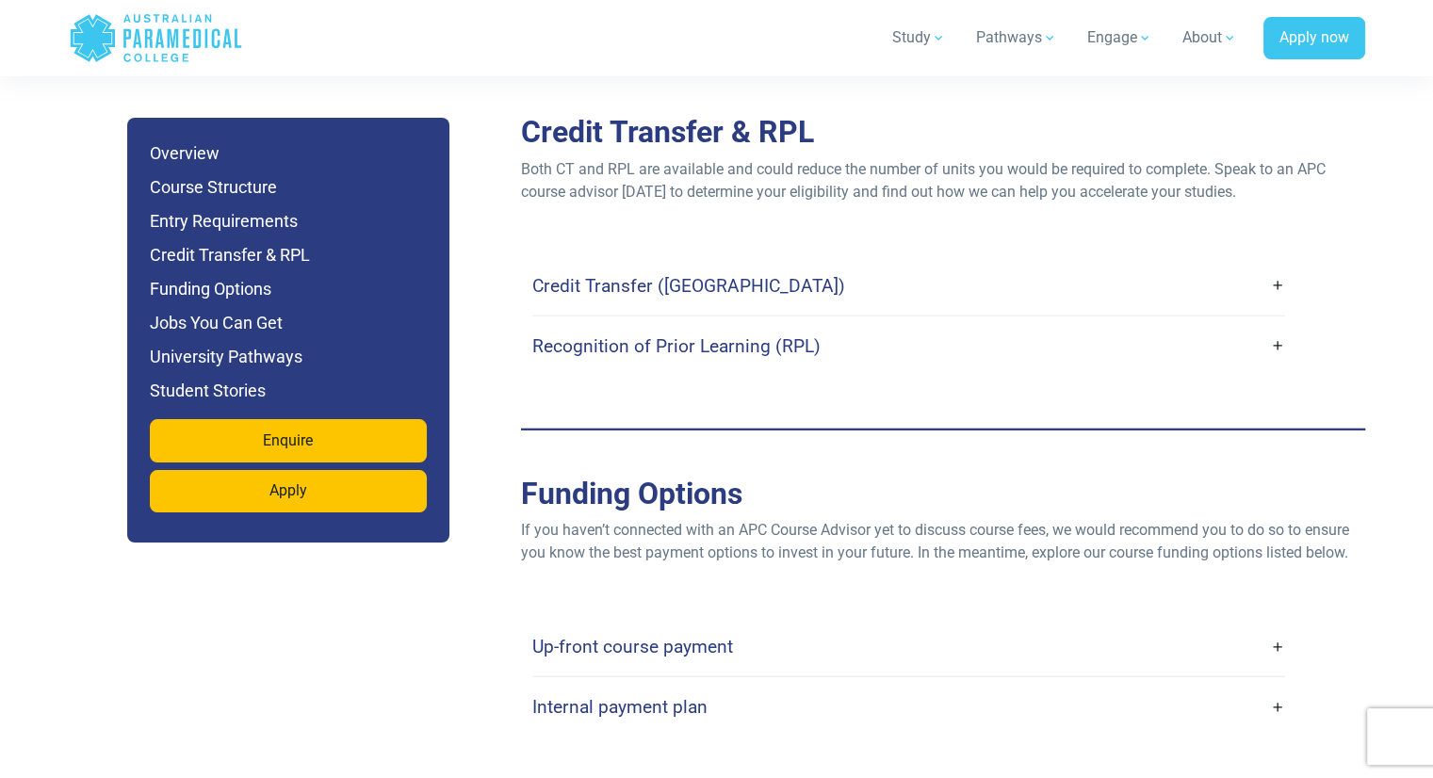
scroll to position [5653, 0]
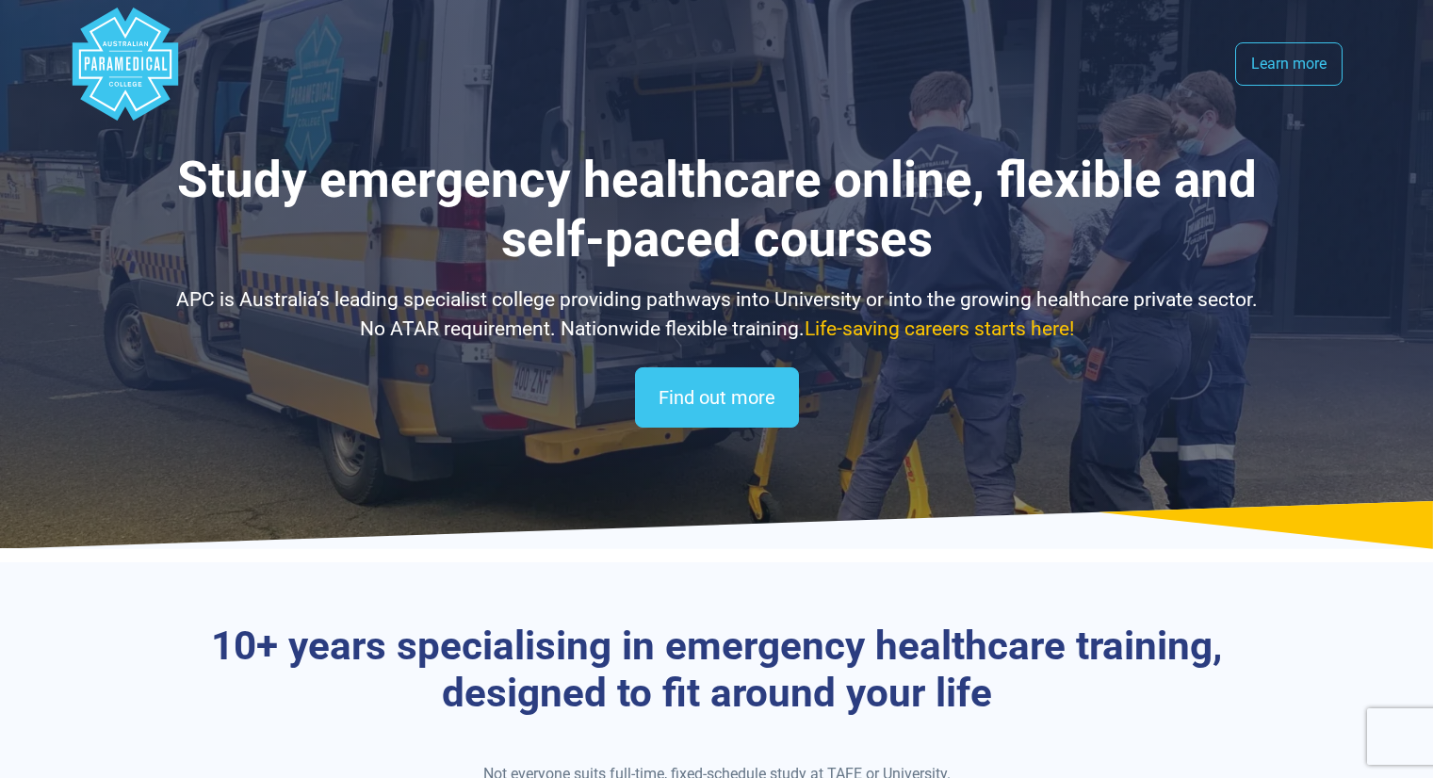
select select "**********"
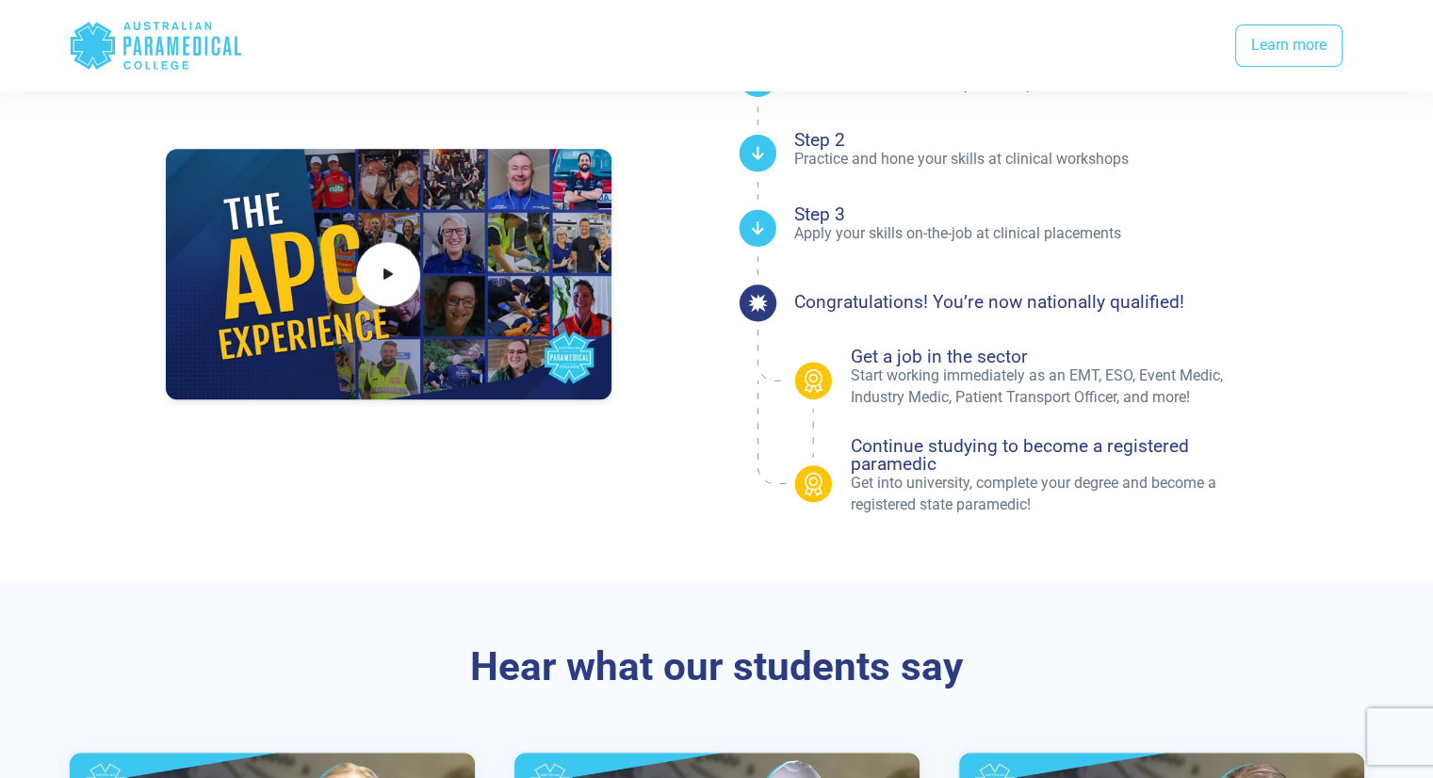
scroll to position [1790, 0]
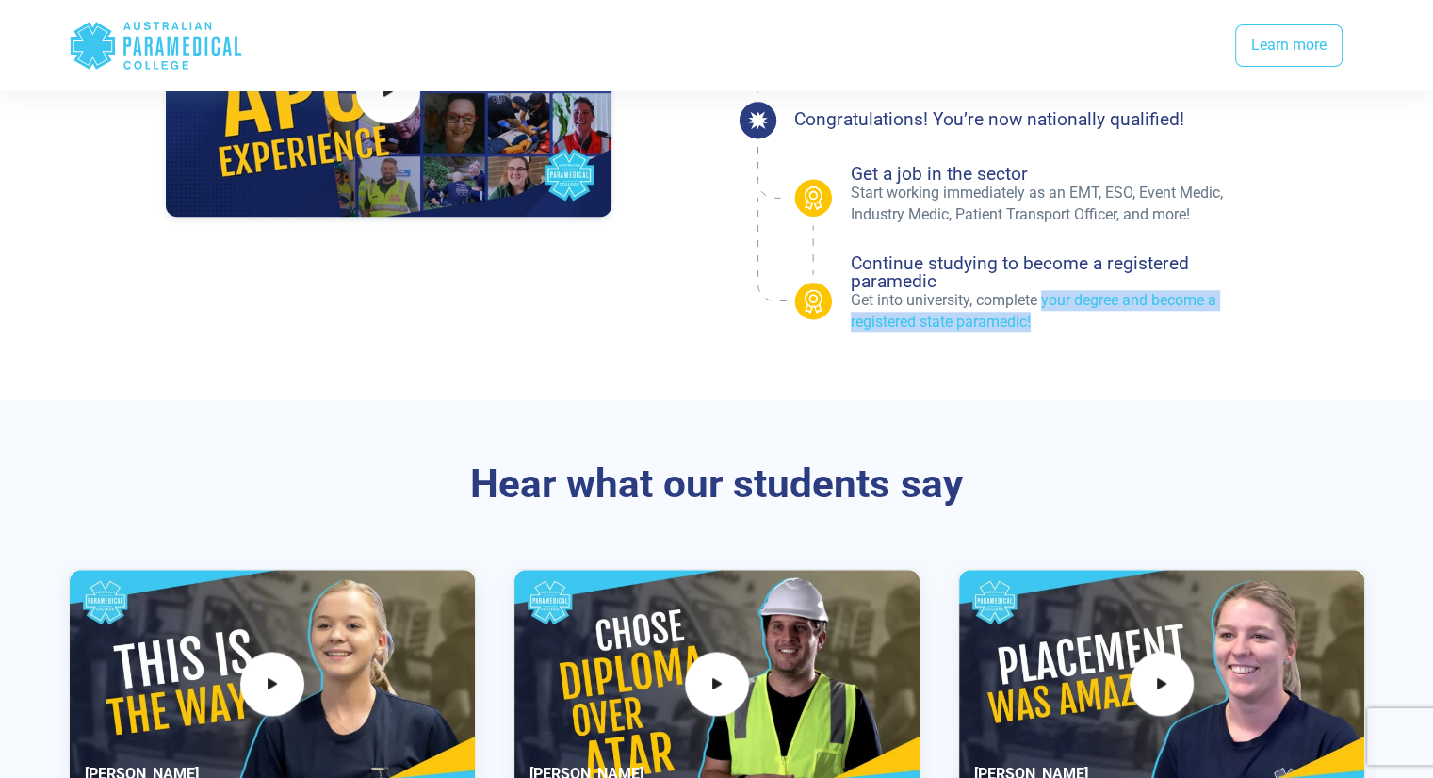
drag, startPoint x: 1046, startPoint y: 286, endPoint x: 1117, endPoint y: 404, distance: 137.4
click at [1065, 299] on p "Get into university, complete your degree and become a registered state paramed…" at bounding box center [1059, 311] width 417 height 42
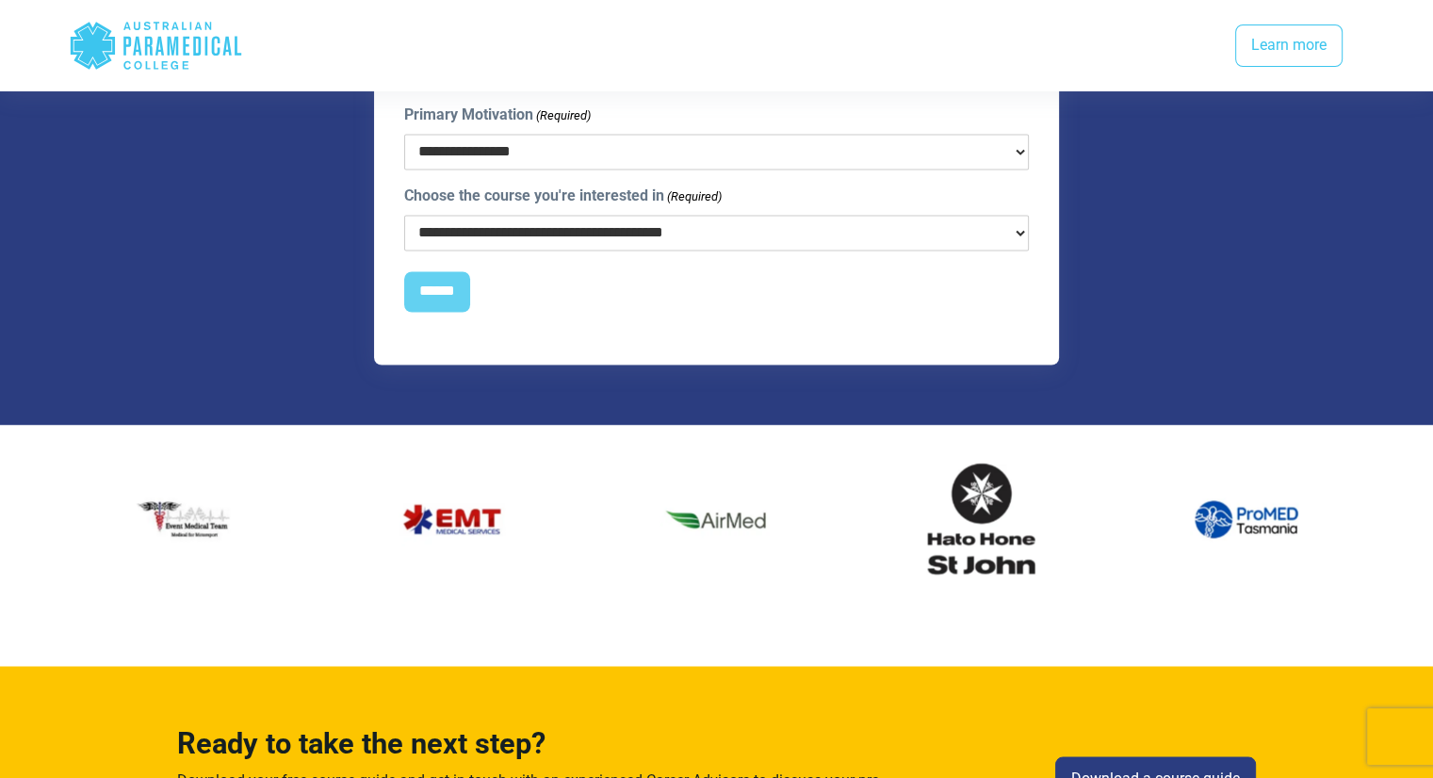
scroll to position [3298, 0]
